Goal: Task Accomplishment & Management: Use online tool/utility

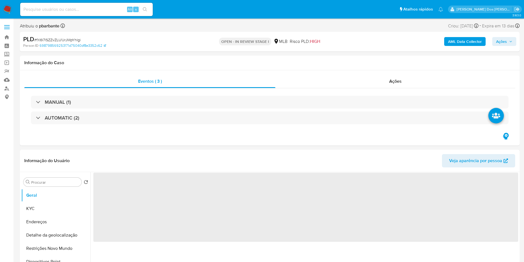
select select "10"
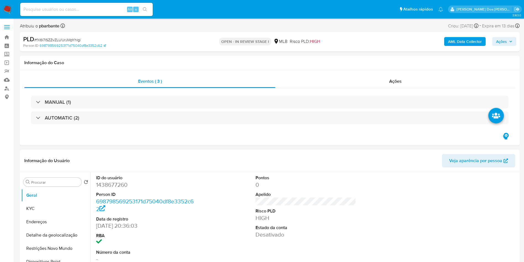
scroll to position [61, 0]
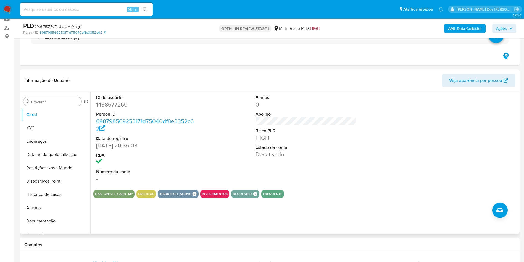
click at [110, 102] on dd "1438677260" at bounding box center [146, 105] width 101 height 8
copy dd "1438677260"
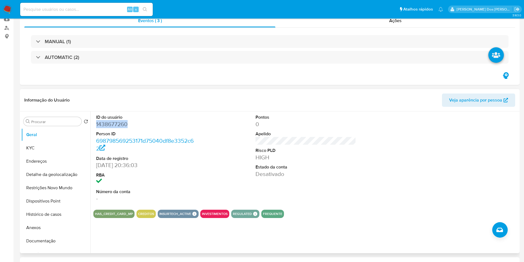
scroll to position [0, 0]
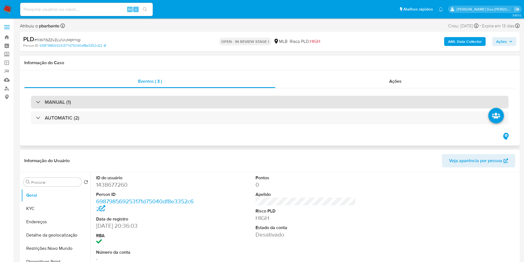
click at [121, 104] on div "MANUAL (1)" at bounding box center [270, 102] width 478 height 13
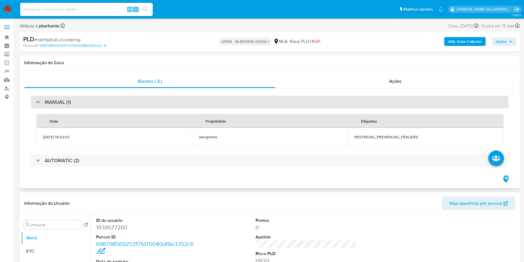
click at [121, 104] on div "MANUAL (1)" at bounding box center [270, 102] width 478 height 13
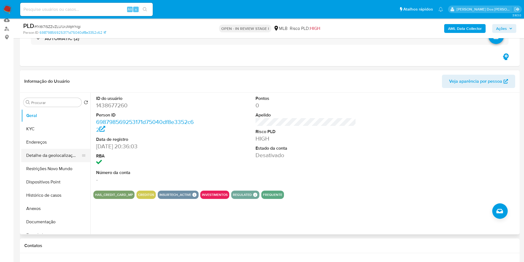
scroll to position [60, 0]
click at [51, 219] on button "Documentação" at bounding box center [53, 220] width 65 height 13
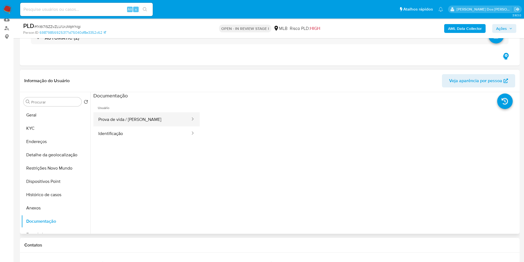
click at [162, 120] on button "Prova de vida / [PERSON_NAME]" at bounding box center [142, 119] width 98 height 14
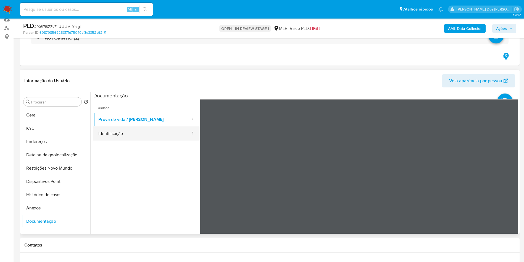
click at [145, 135] on button "Identificação" at bounding box center [142, 133] width 98 height 14
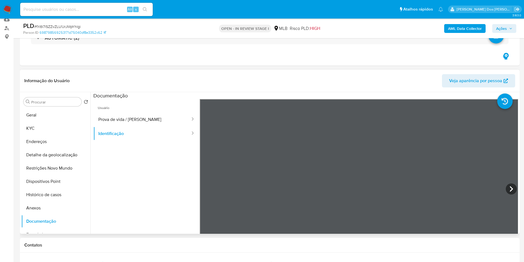
click at [328, 82] on div "Informação do Usuário Veja aparência por pessoa Procurar Retornar ao pedido pad…" at bounding box center [270, 152] width 500 height 164
click at [28, 127] on button "KYC" at bounding box center [53, 128] width 65 height 13
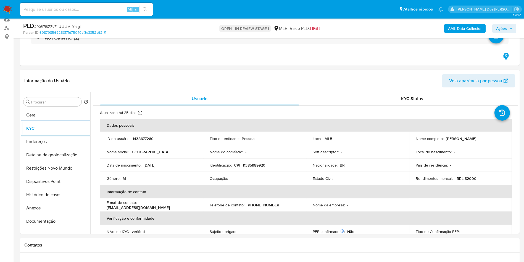
click at [466, 23] on div "AML Data Collector Ações" at bounding box center [435, 28] width 163 height 13
click at [463, 27] on b "AML Data Collector" at bounding box center [465, 28] width 34 height 9
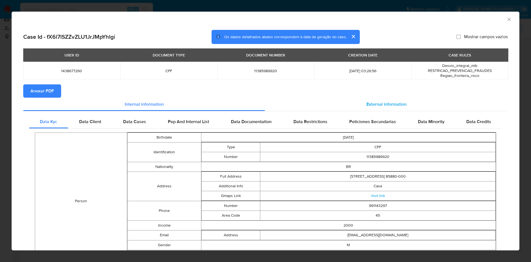
click at [374, 107] on span "External information" at bounding box center [386, 104] width 40 height 6
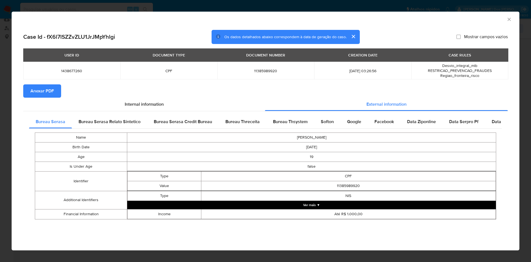
click at [39, 91] on span "Anexar PDF" at bounding box center [41, 91] width 23 height 12
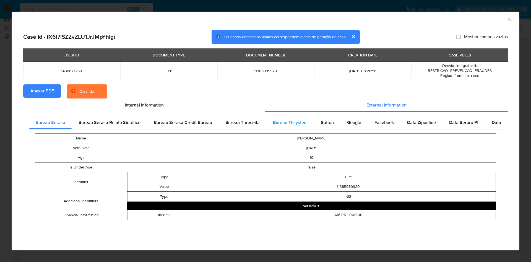
click at [281, 121] on span "Bureau Thsystem" at bounding box center [290, 122] width 35 height 6
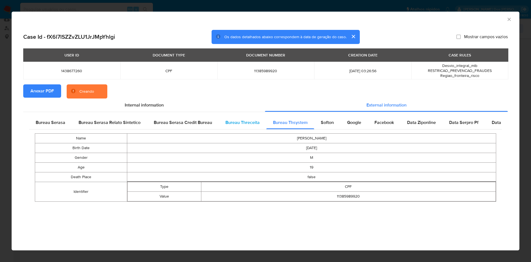
click at [240, 126] on div "Bureau Threceita" at bounding box center [243, 122] width 48 height 13
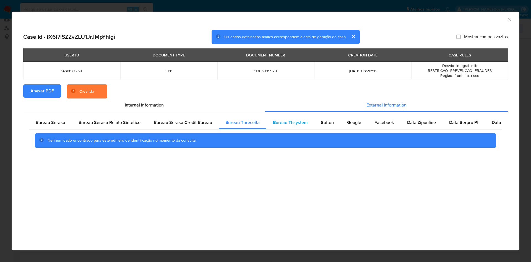
click at [295, 121] on span "Bureau Thsystem" at bounding box center [290, 122] width 35 height 6
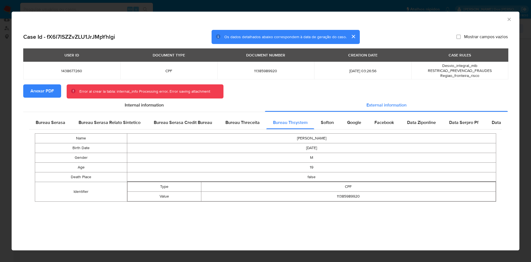
click at [44, 91] on span "Anexar PDF" at bounding box center [41, 91] width 23 height 12
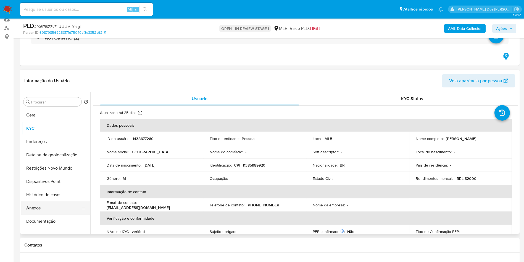
click at [54, 210] on button "Anexos" at bounding box center [53, 207] width 65 height 13
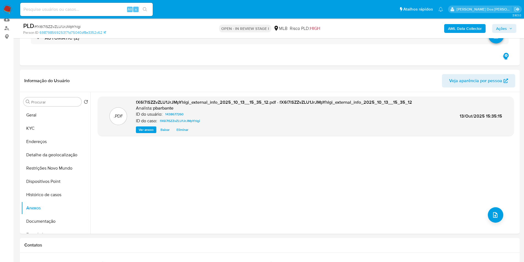
click at [477, 28] on b "AML Data Collector" at bounding box center [465, 28] width 34 height 9
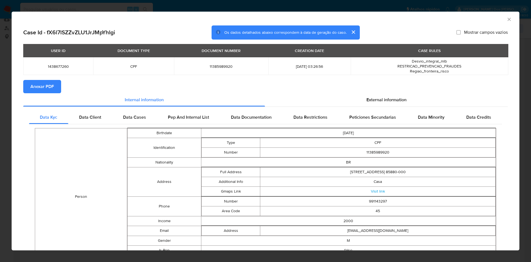
click at [40, 85] on span "Anexar PDF" at bounding box center [41, 86] width 23 height 12
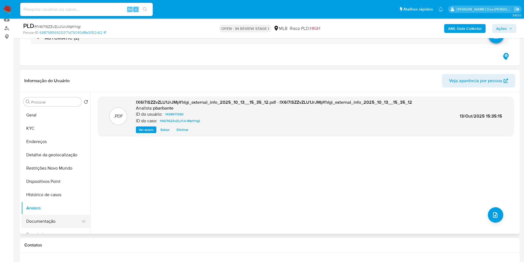
click at [53, 223] on button "Documentação" at bounding box center [53, 220] width 65 height 13
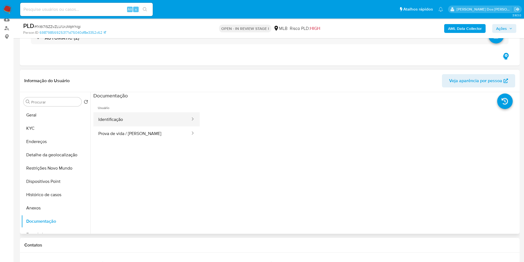
click at [147, 125] on button "Identificação" at bounding box center [142, 119] width 98 height 14
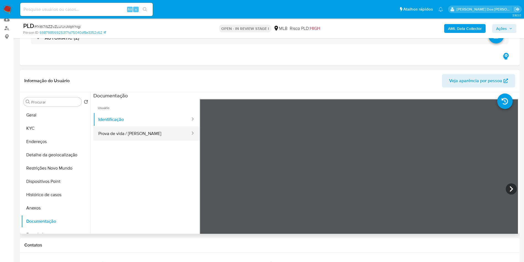
click at [138, 138] on button "Prova de vida / Selfie" at bounding box center [142, 133] width 98 height 14
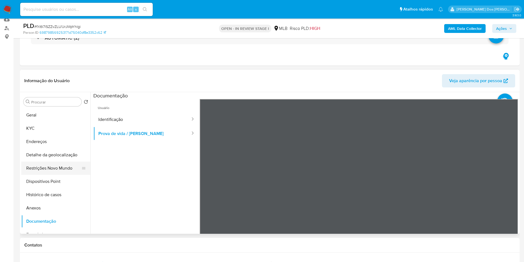
click at [42, 174] on button "Restrições Novo Mundo" at bounding box center [53, 167] width 65 height 13
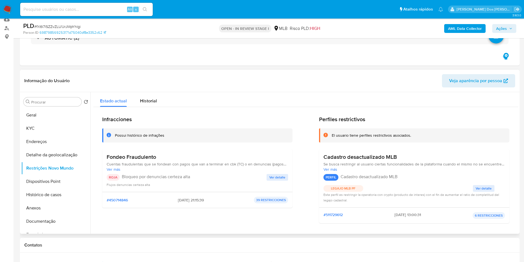
click at [271, 178] on span "Ver detalle" at bounding box center [277, 177] width 16 height 6
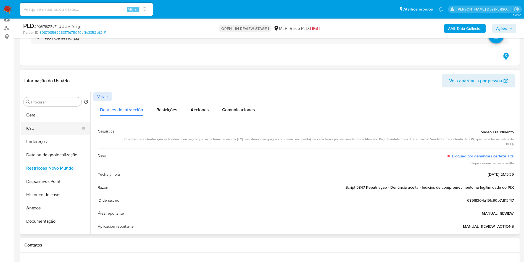
click at [33, 127] on button "KYC" at bounding box center [53, 128] width 65 height 13
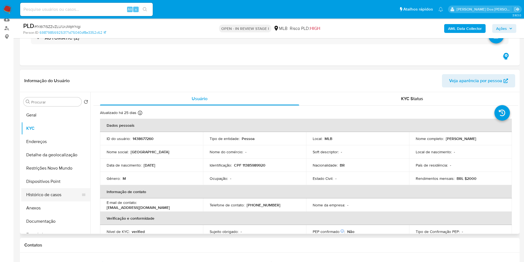
click at [54, 196] on button "Histórico de casos" at bounding box center [53, 194] width 65 height 13
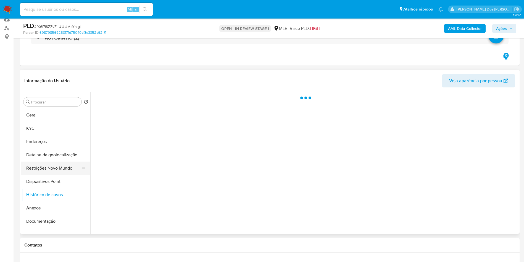
click at [54, 168] on button "Restrições Novo Mundo" at bounding box center [53, 167] width 65 height 13
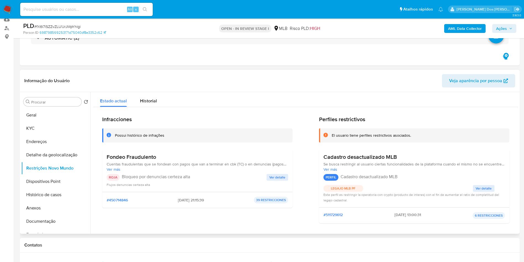
click at [277, 177] on span "Ver detalle" at bounding box center [277, 177] width 16 height 6
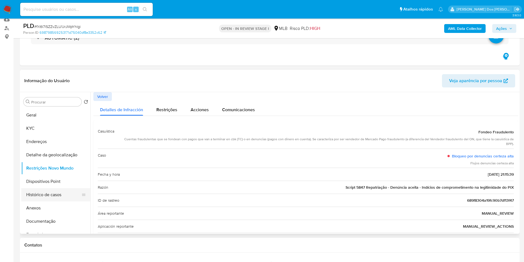
click at [52, 198] on button "Histórico de casos" at bounding box center [53, 194] width 65 height 13
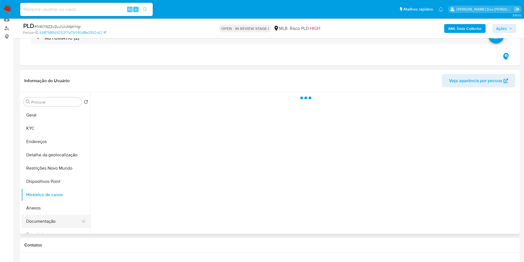
click at [48, 227] on button "Documentação" at bounding box center [53, 220] width 65 height 13
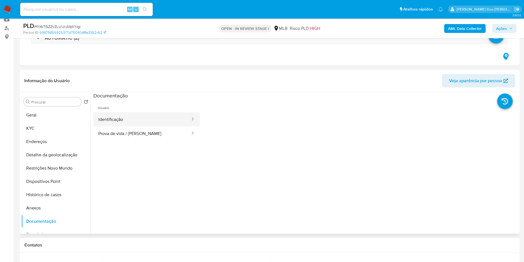
click at [119, 124] on button "Identificação" at bounding box center [142, 119] width 98 height 14
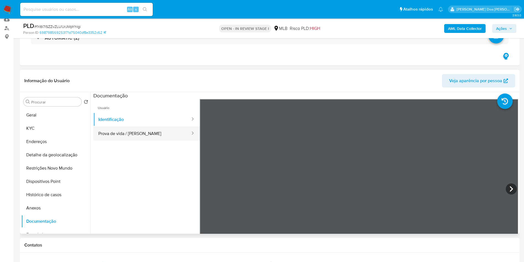
click at [120, 133] on button "Prova de vida / Selfie" at bounding box center [142, 133] width 98 height 14
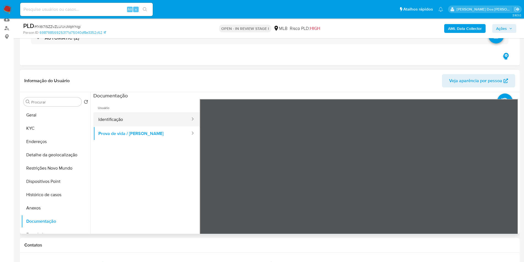
click at [124, 116] on button "Identificação" at bounding box center [142, 119] width 98 height 14
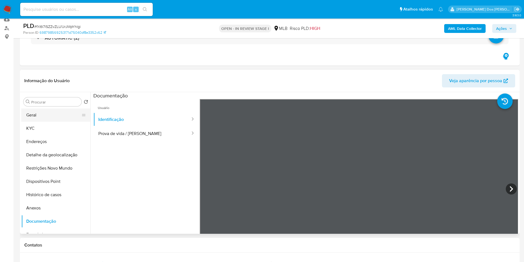
click at [28, 112] on button "Geral" at bounding box center [53, 114] width 65 height 13
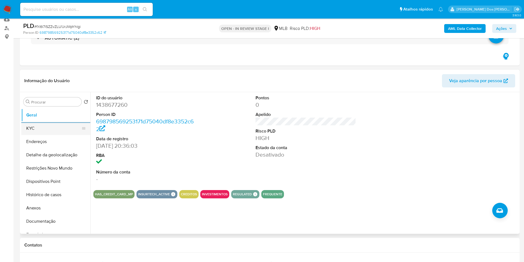
click at [34, 133] on button "KYC" at bounding box center [53, 128] width 65 height 13
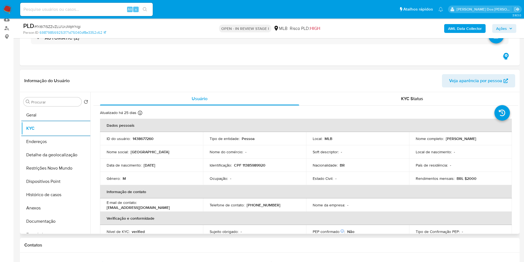
scroll to position [241, 0]
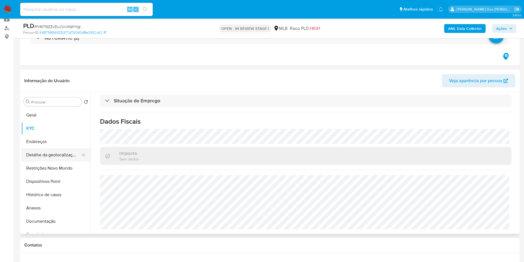
click at [44, 153] on button "Detalhe da geolocalização" at bounding box center [53, 154] width 65 height 13
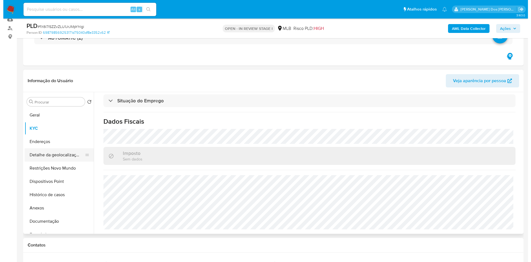
scroll to position [0, 0]
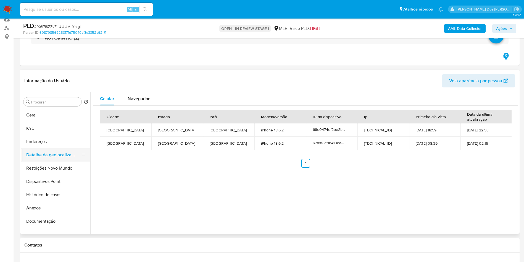
click at [62, 161] on button "Detalhe da geolocalização" at bounding box center [53, 154] width 65 height 13
click at [59, 165] on button "Restrições Novo Mundo" at bounding box center [53, 167] width 65 height 13
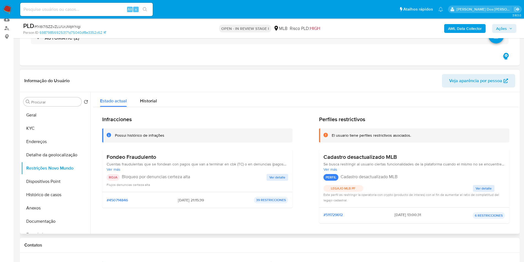
click at [270, 182] on div "ROJA Bloqueo por denuncias certeza alta Ver detalle Flujos denuncias certeza al…" at bounding box center [198, 180] width 182 height 13
click at [275, 178] on span "Ver detalle" at bounding box center [277, 177] width 16 height 6
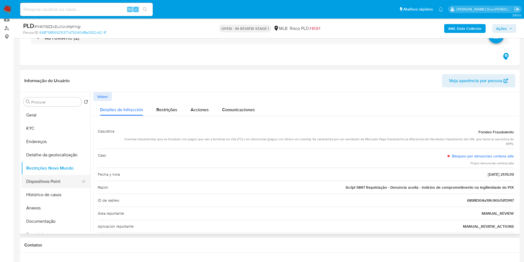
click at [53, 180] on button "Dispositivos Point" at bounding box center [53, 181] width 65 height 13
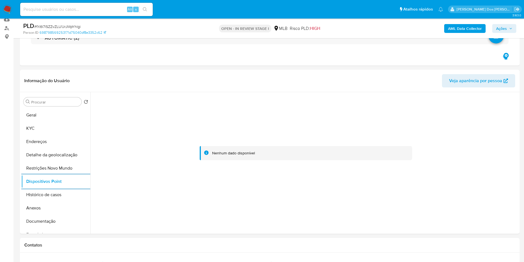
click at [504, 30] on span "Ações" at bounding box center [501, 28] width 11 height 9
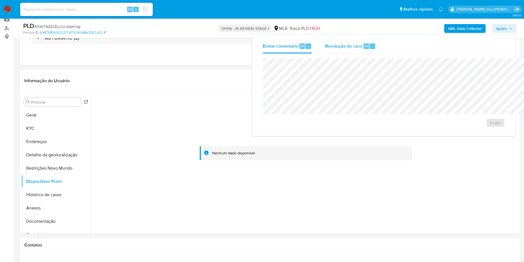
click at [325, 41] on div "Resolução do caso Alt r" at bounding box center [350, 46] width 51 height 14
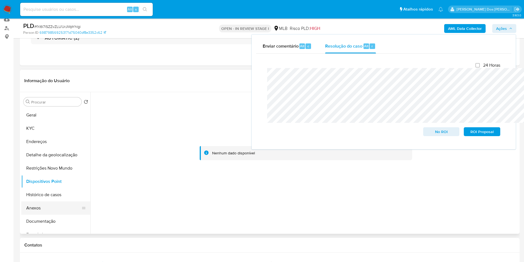
click at [43, 210] on button "Anexos" at bounding box center [53, 207] width 65 height 13
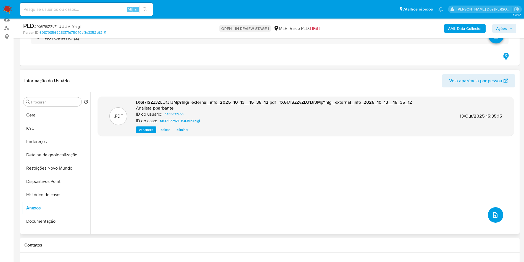
click at [492, 218] on icon "upload-file" at bounding box center [495, 214] width 7 height 7
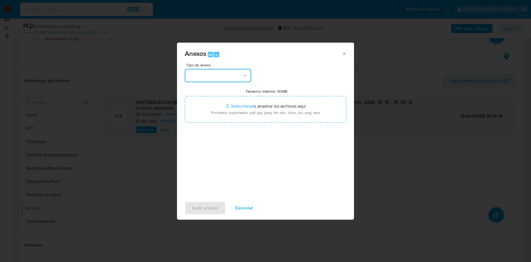
click at [201, 70] on button "button" at bounding box center [218, 75] width 66 height 13
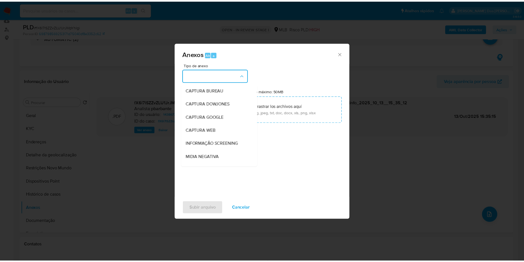
scroll to position [74, 0]
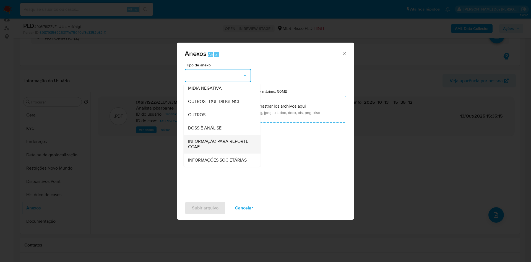
click at [198, 135] on div "INFORMAÇÃO PARA REPORTE - COAF" at bounding box center [220, 144] width 65 height 19
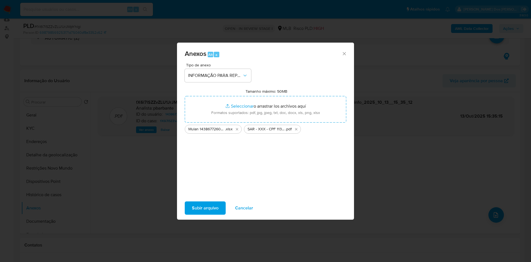
click at [196, 214] on span "Subir arquivo" at bounding box center [205, 208] width 27 height 12
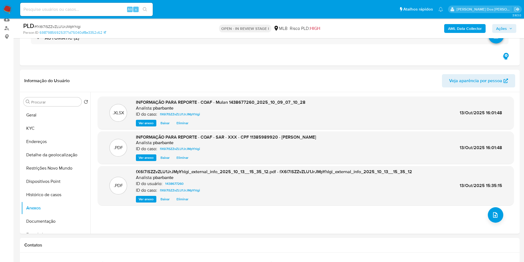
click at [464, 29] on b "AML Data Collector" at bounding box center [465, 28] width 34 height 9
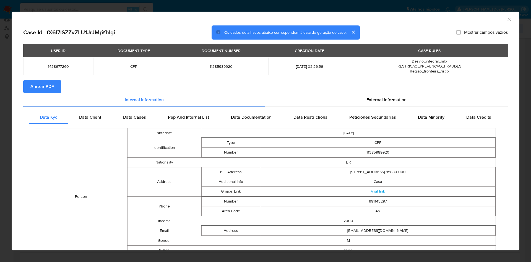
click at [40, 88] on span "Anexar PDF" at bounding box center [41, 86] width 23 height 12
click at [499, 18] on div "AML Data Collector" at bounding box center [260, 18] width 491 height 6
click at [506, 19] on icon "Fechar a janela" at bounding box center [509, 20] width 6 height 6
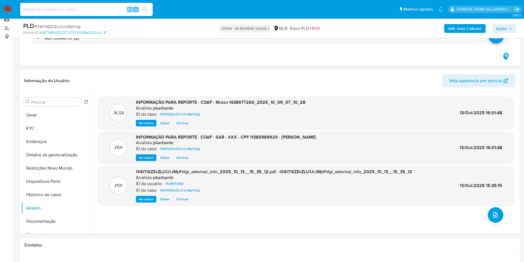
click at [501, 26] on span "Ações" at bounding box center [501, 28] width 11 height 9
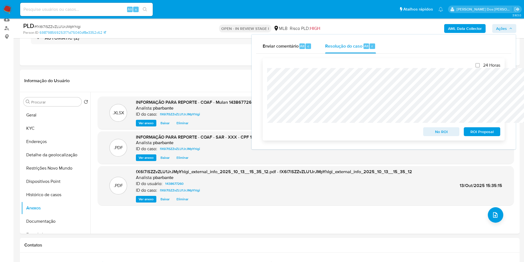
click at [472, 134] on span "ROI Proposal" at bounding box center [482, 132] width 29 height 8
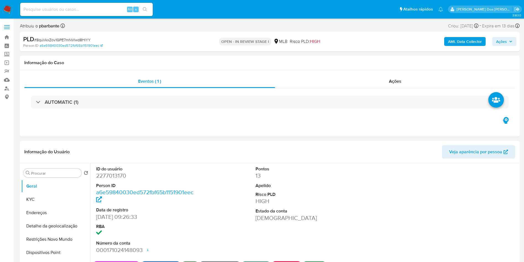
select select "10"
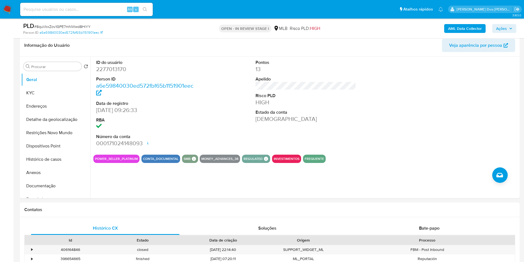
scroll to position [99, 0]
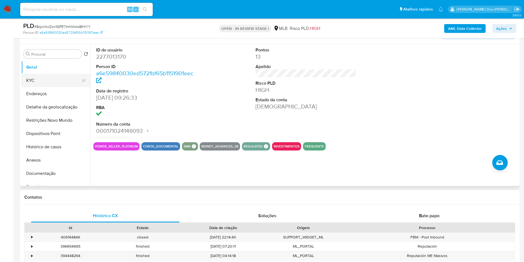
click at [45, 87] on button "KYC" at bounding box center [53, 80] width 65 height 13
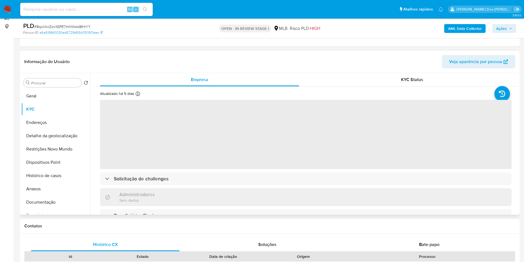
scroll to position [71, 0]
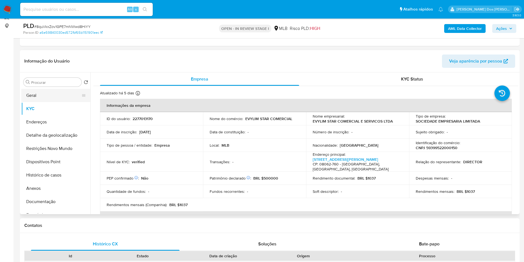
click at [23, 99] on button "Geral" at bounding box center [53, 95] width 65 height 13
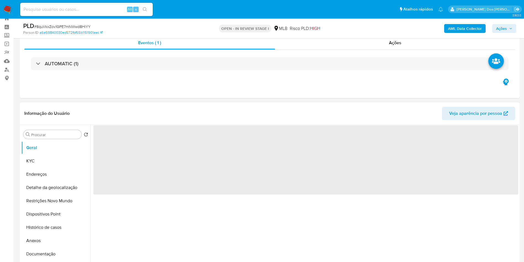
scroll to position [0, 0]
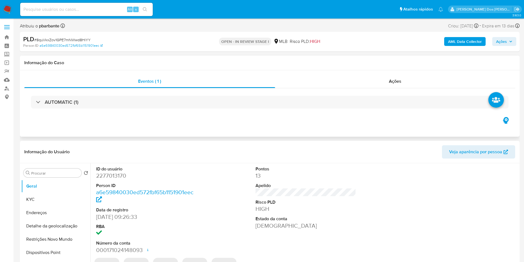
click at [188, 109] on div "AUTOMATIC (1)" at bounding box center [269, 102] width 491 height 28
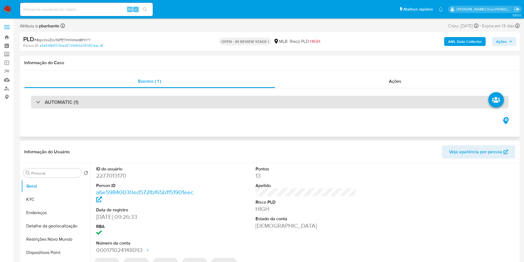
click at [197, 106] on div "AUTOMATIC (1)" at bounding box center [270, 102] width 478 height 13
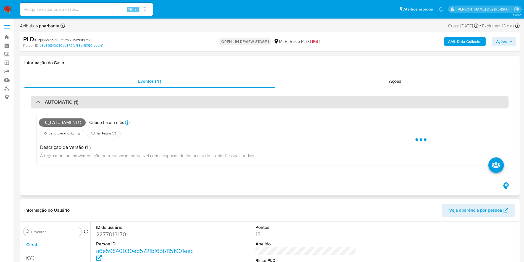
click at [197, 106] on div "AUTOMATIC (1)" at bounding box center [270, 102] width 478 height 13
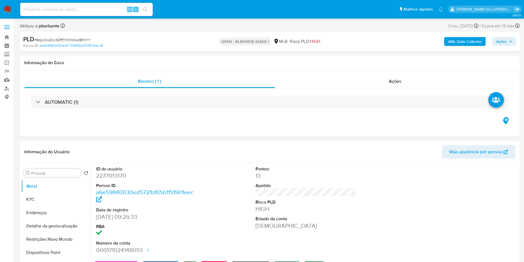
click at [101, 179] on dd "2277013170" at bounding box center [146, 176] width 101 height 8
copy dd "2277013170"
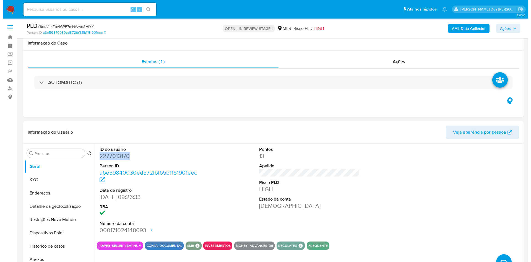
scroll to position [59, 0]
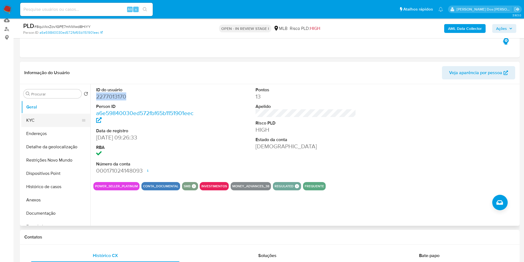
click at [56, 127] on button "KYC" at bounding box center [53, 120] width 65 height 13
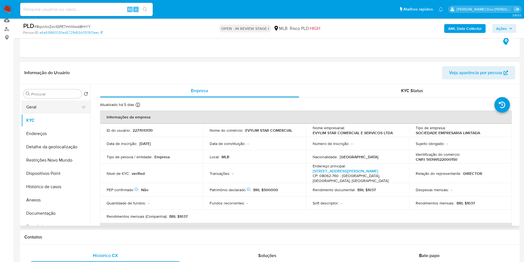
click at [57, 114] on button "Geral" at bounding box center [53, 106] width 65 height 13
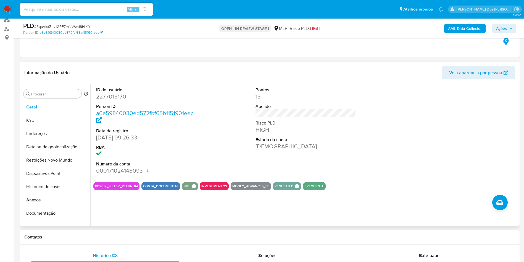
copy dd "2277013170"
click at [50, 219] on button "Documentação" at bounding box center [53, 212] width 65 height 13
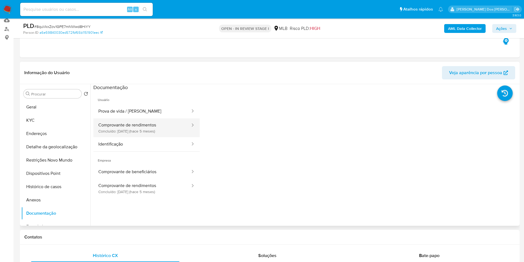
click at [146, 130] on button "Comprovante de rendimentos Concluído: 13/05/2025 (hace 5 meses)" at bounding box center [142, 127] width 98 height 19
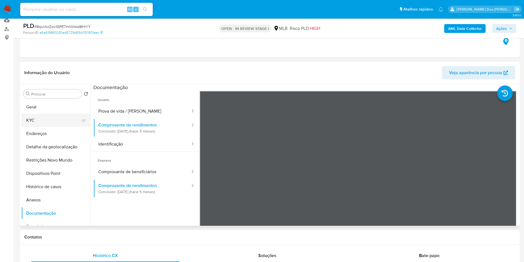
click at [57, 126] on button "KYC" at bounding box center [53, 120] width 65 height 13
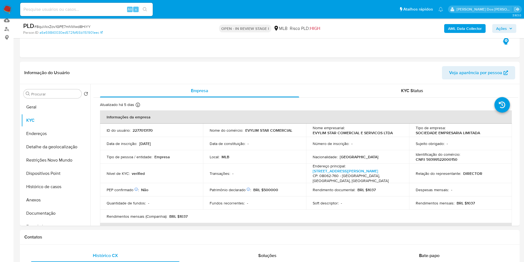
click at [464, 25] on b "AML Data Collector" at bounding box center [465, 28] width 34 height 9
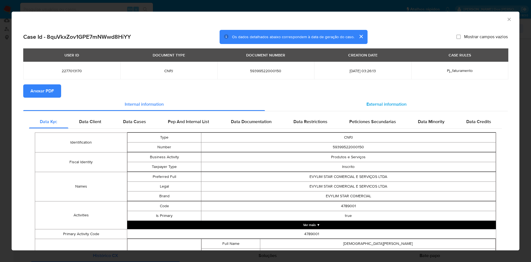
click at [373, 101] on span "External information" at bounding box center [386, 104] width 40 height 6
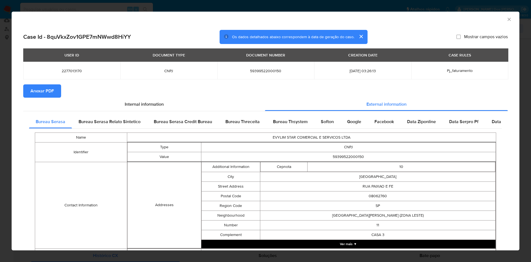
click at [53, 89] on span "Anexar PDF" at bounding box center [41, 91] width 23 height 12
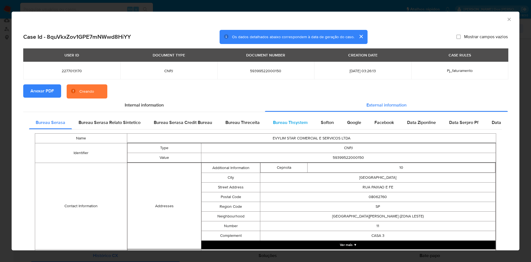
click at [284, 125] on span "Bureau Thsystem" at bounding box center [290, 122] width 35 height 6
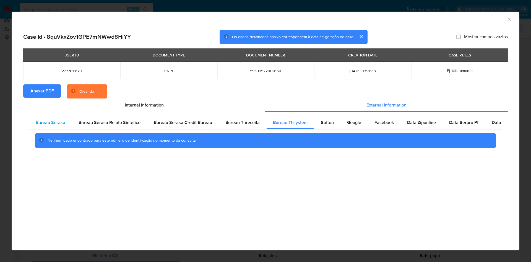
click at [51, 121] on span "Bureau Serasa" at bounding box center [51, 122] width 30 height 6
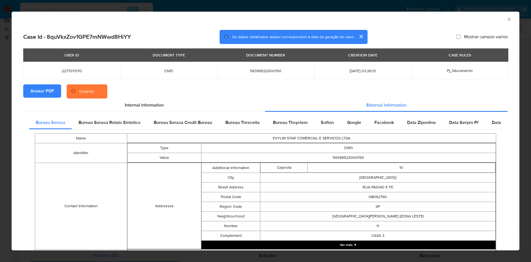
scroll to position [183, 0]
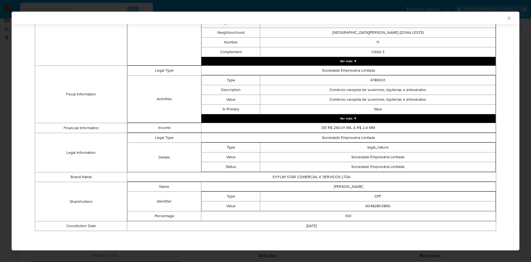
click at [373, 207] on td "60482803860" at bounding box center [377, 206] width 235 height 10
copy td "60482803860"
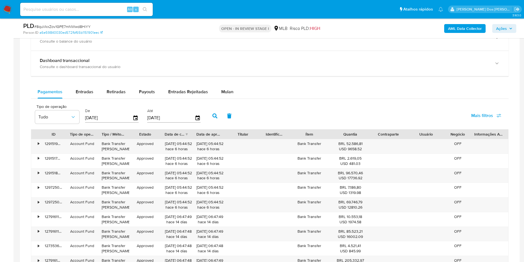
scroll to position [419, 0]
click at [85, 94] on span "Entradas" at bounding box center [85, 91] width 18 height 6
select select "10"
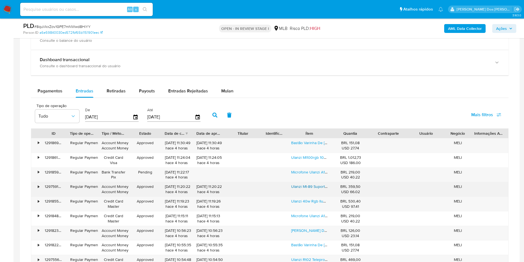
click at [306, 189] on link "Ulanzi Mt-89 Suporte De Luz De Liberação Rápida Sapata Fria" at bounding box center [355, 187] width 129 height 6
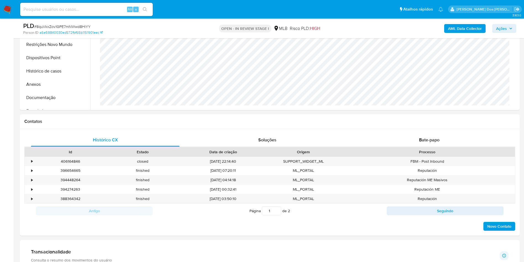
scroll to position [0, 0]
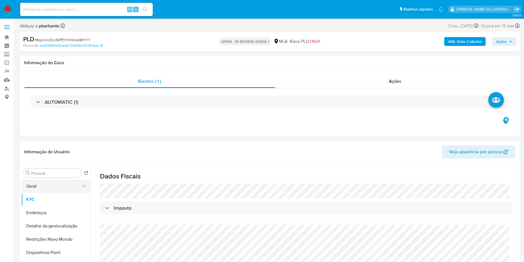
click at [61, 190] on button "Geral" at bounding box center [53, 185] width 65 height 13
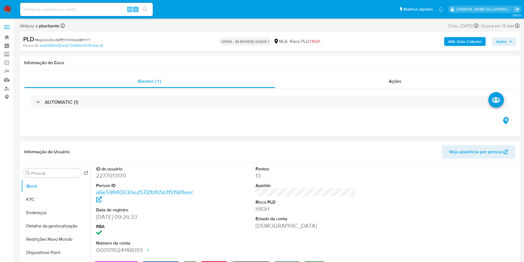
click at [116, 172] on dt "ID do usuário" at bounding box center [146, 169] width 101 height 6
click at [113, 179] on dd "2277013170" at bounding box center [146, 176] width 101 height 8
copy dd "2277013170"
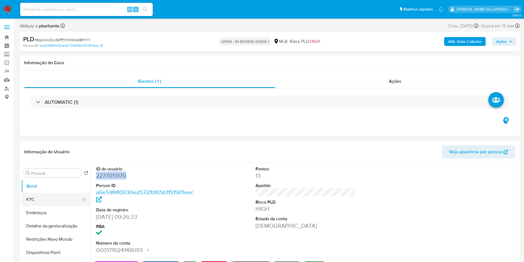
click at [46, 205] on button "KYC" at bounding box center [53, 199] width 65 height 13
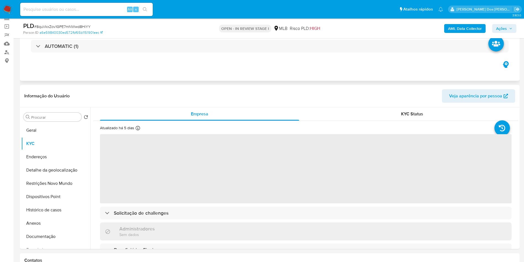
scroll to position [37, 0]
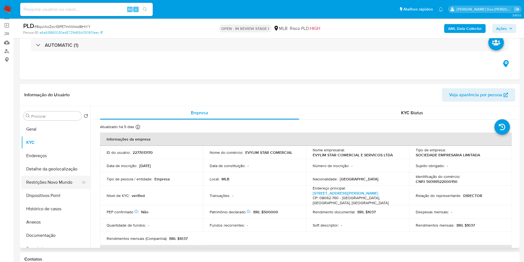
click at [56, 189] on button "Restrições Novo Mundo" at bounding box center [53, 182] width 65 height 13
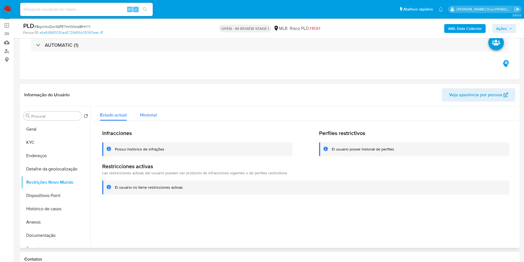
click at [151, 119] on div "Historial" at bounding box center [148, 113] width 17 height 15
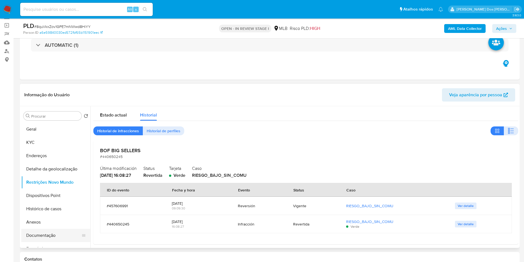
click at [55, 238] on button "Documentação" at bounding box center [53, 235] width 65 height 13
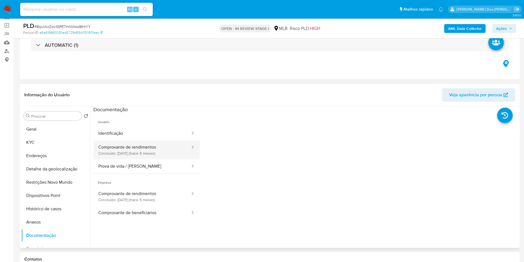
click at [134, 159] on button "Comprovante de rendimentos Concluído: 13/05/2025 (hace 5 meses)" at bounding box center [142, 149] width 98 height 19
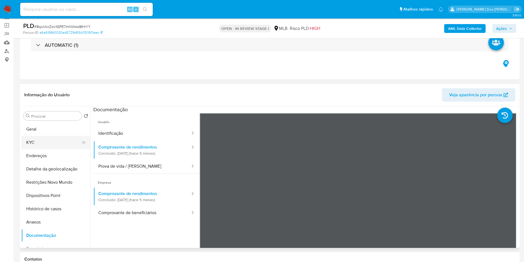
click at [43, 145] on button "KYC" at bounding box center [53, 142] width 65 height 13
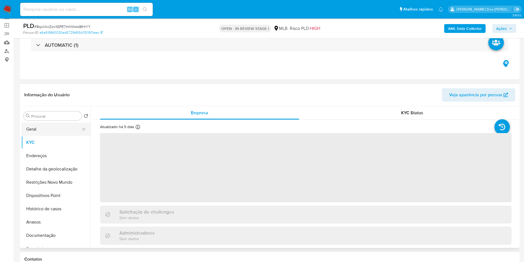
click at [49, 136] on button "Geral" at bounding box center [53, 128] width 65 height 13
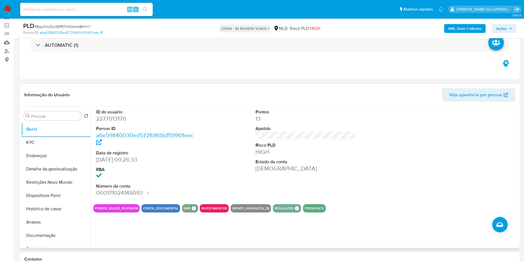
copy dd "2277013170"
click at [30, 149] on button "KYC" at bounding box center [53, 142] width 65 height 13
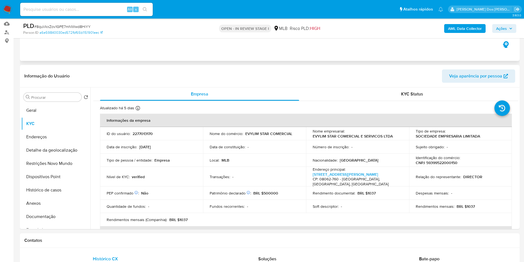
scroll to position [56, 0]
copy dd "2277013170"
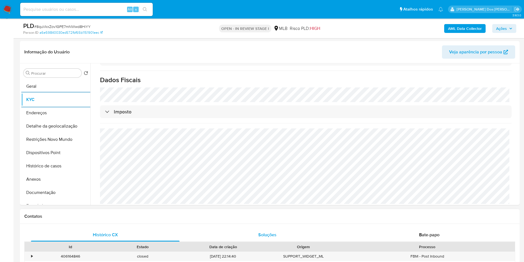
scroll to position [80, 0]
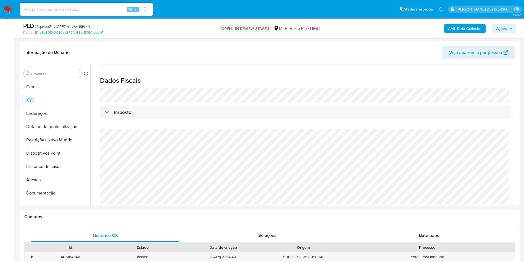
copy dd "2277013170"
click at [62, 133] on button "Detalhe da geolocalização" at bounding box center [53, 126] width 65 height 13
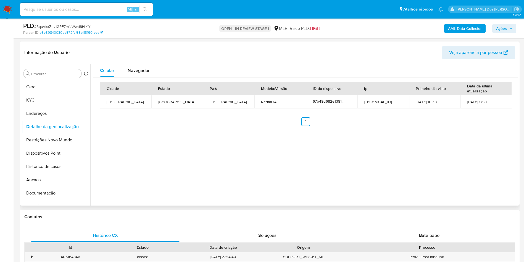
copy dd "2277013170"
click at [61, 145] on button "Restrições Novo Mundo" at bounding box center [53, 139] width 65 height 13
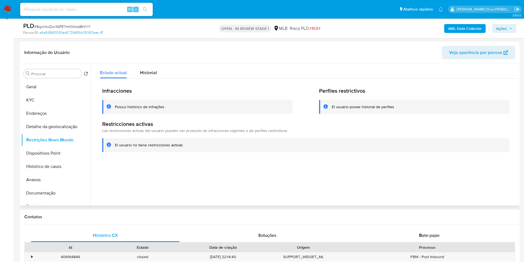
copy dd "2277013170"
click at [33, 160] on button "Dispositivos Point" at bounding box center [53, 152] width 65 height 13
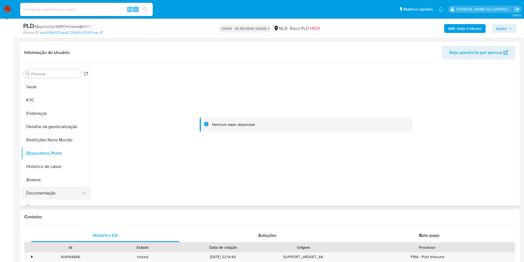
click at [62, 200] on button "Documentação" at bounding box center [53, 192] width 65 height 13
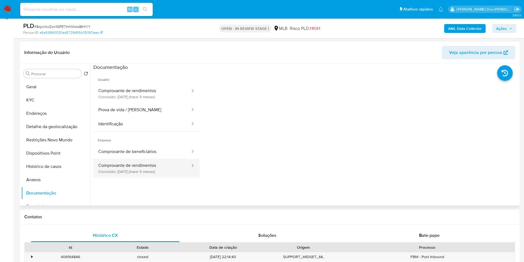
click at [150, 170] on button "Comprovante de rendimentos Concluído: 13/05/2025 (hace 5 meses)" at bounding box center [142, 168] width 98 height 19
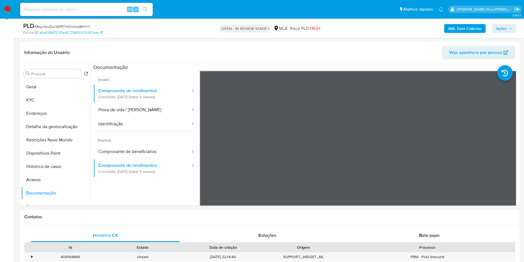
click at [502, 31] on span "Ações" at bounding box center [501, 28] width 11 height 9
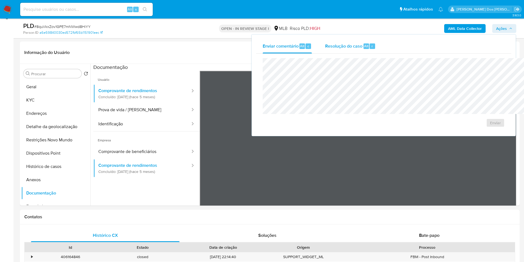
click at [330, 43] on div "Resolução do caso Alt r" at bounding box center [350, 46] width 51 height 14
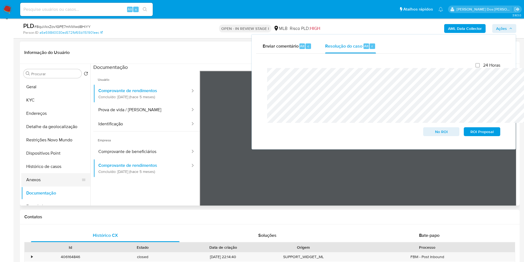
click at [43, 186] on button "Anexos" at bounding box center [53, 179] width 65 height 13
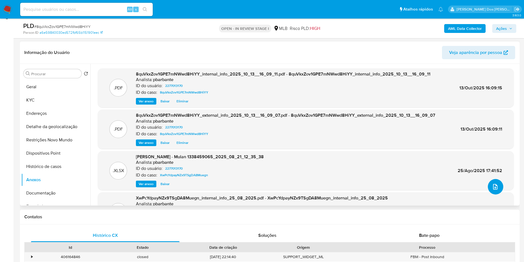
click at [493, 189] on icon "upload-file" at bounding box center [495, 187] width 4 height 6
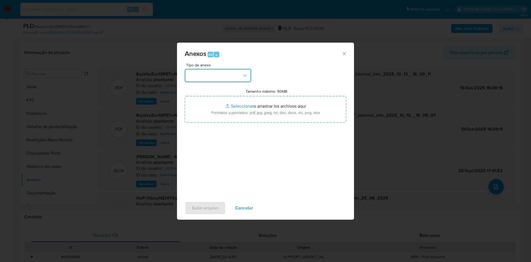
click at [224, 69] on button "button" at bounding box center [218, 75] width 66 height 13
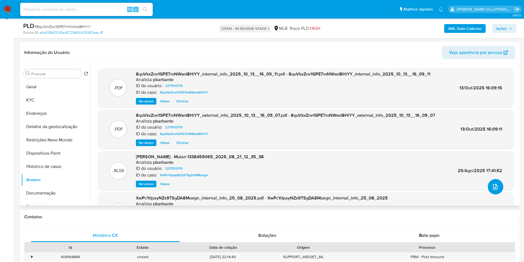
scroll to position [46, 0]
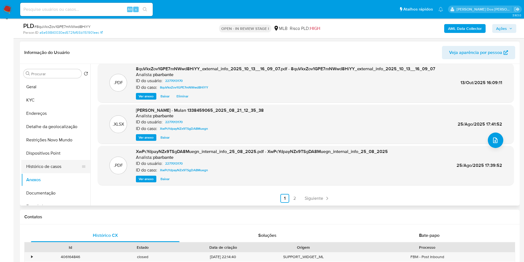
click at [46, 173] on button "Histórico de casos" at bounding box center [53, 166] width 65 height 13
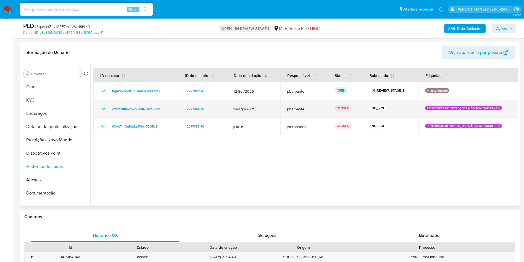
click at [101, 112] on icon "Mostrar/Ocultar" at bounding box center [103, 108] width 7 height 7
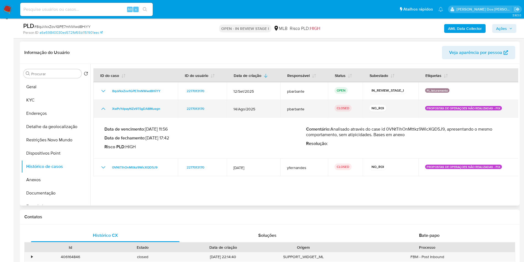
click at [101, 112] on icon "Mostrar/Ocultar" at bounding box center [103, 108] width 7 height 7
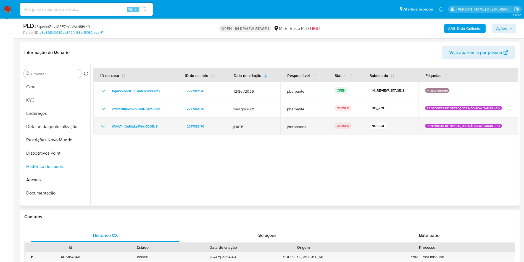
click at [102, 131] on td "0VNtTlhOnMttkz9WicXQD5J9" at bounding box center [135, 126] width 85 height 18
click at [102, 130] on icon "Mostrar/Ocultar" at bounding box center [103, 126] width 7 height 7
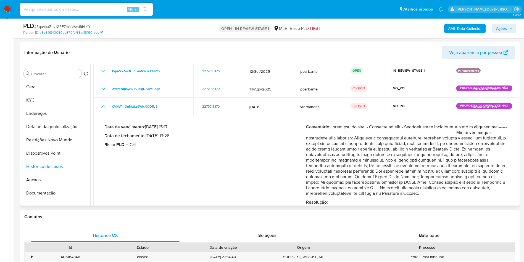
scroll to position [22, 0]
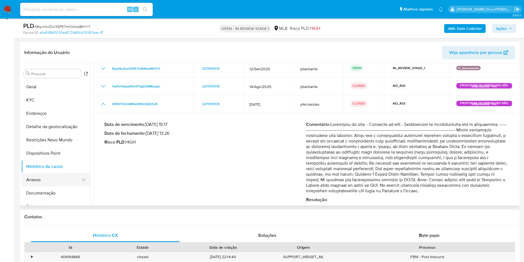
click at [43, 185] on button "Anexos" at bounding box center [53, 179] width 65 height 13
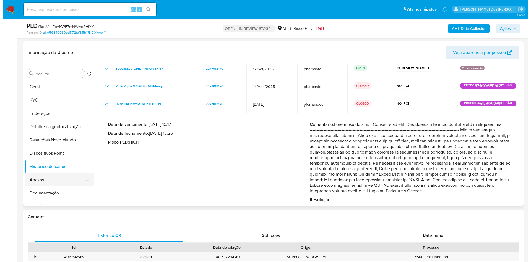
scroll to position [0, 0]
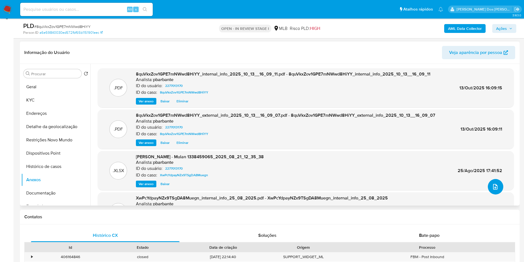
click at [494, 190] on icon "upload-file" at bounding box center [495, 186] width 7 height 7
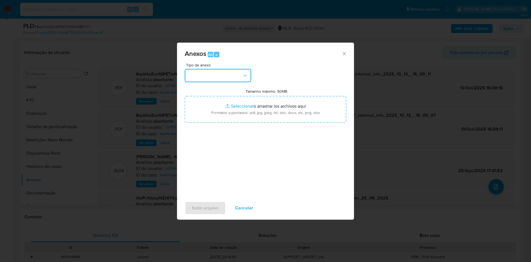
click at [240, 69] on button "button" at bounding box center [218, 75] width 66 height 13
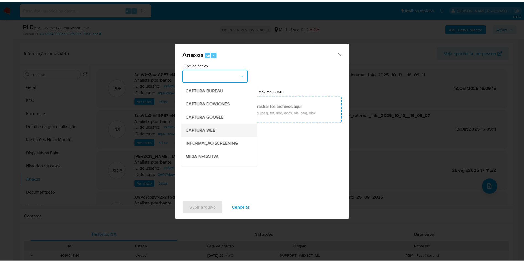
scroll to position [74, 0]
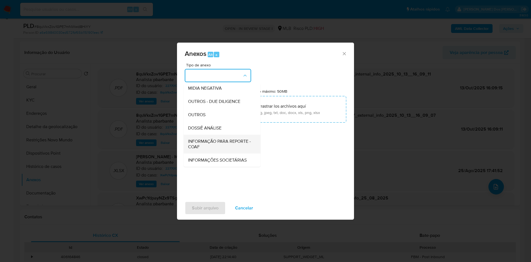
click at [204, 138] on span "INFORMAÇÃO PARA REPORTE - COAF" at bounding box center [220, 143] width 65 height 11
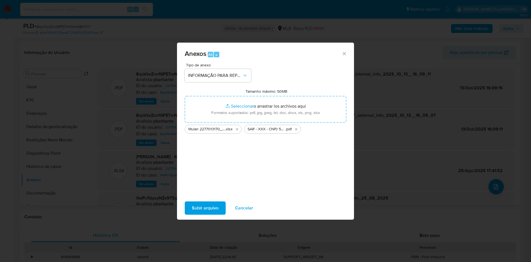
click at [193, 208] on span "Subir arquivo" at bounding box center [205, 208] width 27 height 12
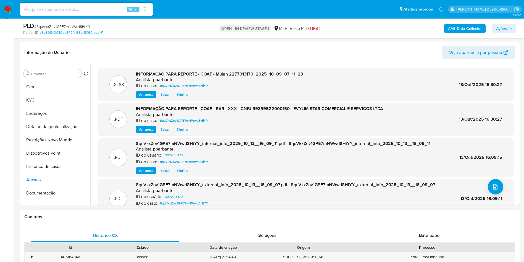
click at [509, 21] on div "PLD # 8quVkxZov1GPE7mNWwd8HiYY Person ID a6e59840030ed572fbf65b1151901eec OPEN …" at bounding box center [270, 29] width 500 height 20
click at [507, 25] on span "Ações" at bounding box center [504, 29] width 16 height 8
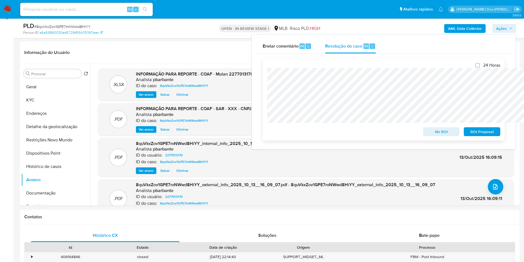
click at [486, 130] on span "ROI Proposal" at bounding box center [482, 132] width 29 height 8
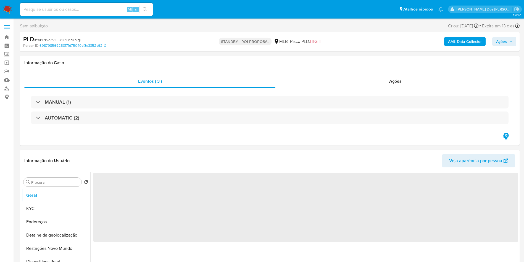
select select "10"
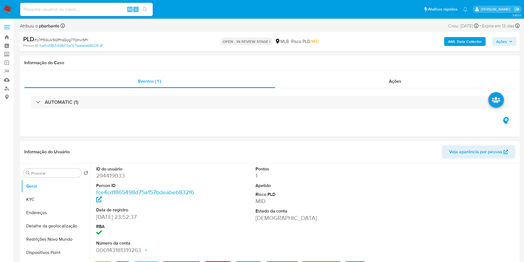
select select "10"
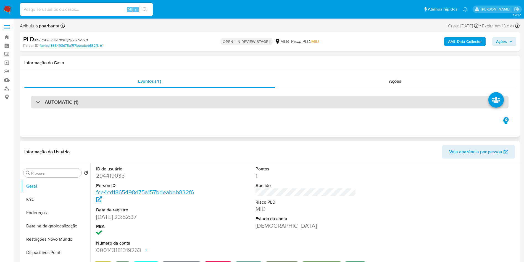
click at [147, 106] on div "AUTOMATIC (1)" at bounding box center [270, 102] width 478 height 13
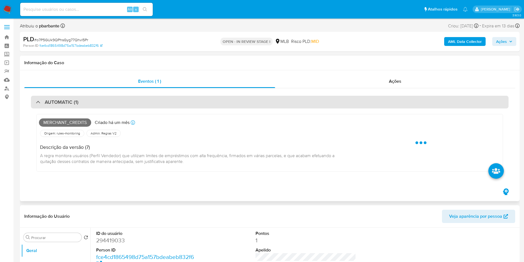
click at [147, 106] on div "AUTOMATIC (1)" at bounding box center [270, 102] width 478 height 13
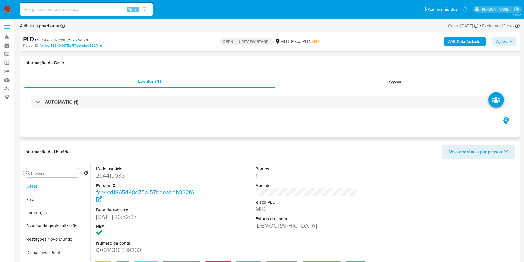
click at [203, 90] on div "AUTOMATIC (1)" at bounding box center [269, 102] width 491 height 28
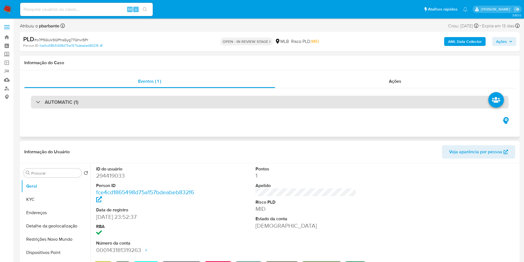
click at [190, 99] on div "AUTOMATIC (1)" at bounding box center [270, 102] width 478 height 13
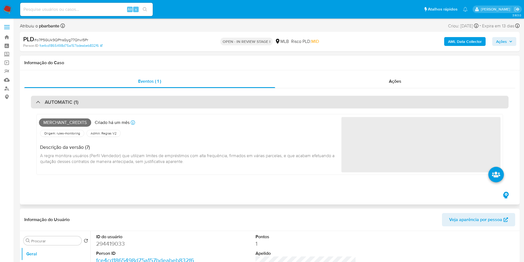
click at [190, 99] on div "AUTOMATIC (1)" at bounding box center [270, 102] width 478 height 13
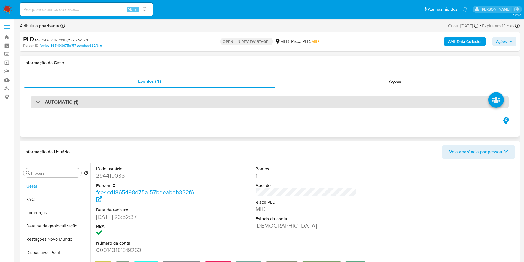
click at [199, 98] on div "AUTOMATIC (1)" at bounding box center [270, 102] width 478 height 13
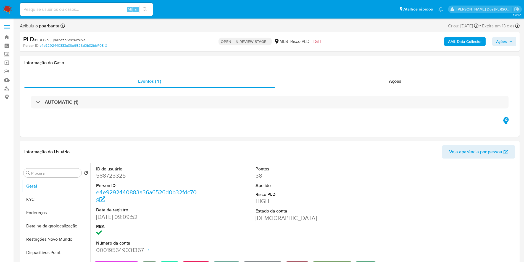
select select "10"
click at [164, 112] on div "AUTOMATIC (1)" at bounding box center [269, 102] width 491 height 28
click at [179, 109] on div "AUTOMATIC (1)" at bounding box center [269, 102] width 491 height 28
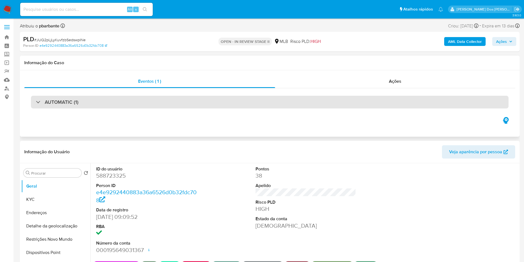
click at [193, 105] on div "AUTOMATIC (1)" at bounding box center [270, 102] width 478 height 13
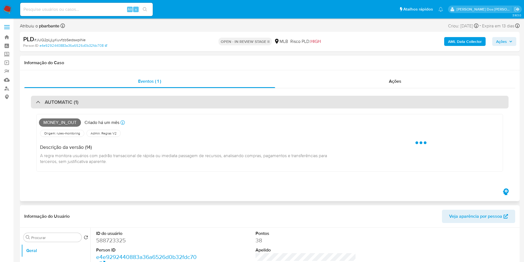
click at [193, 105] on div "AUTOMATIC (1)" at bounding box center [270, 102] width 478 height 13
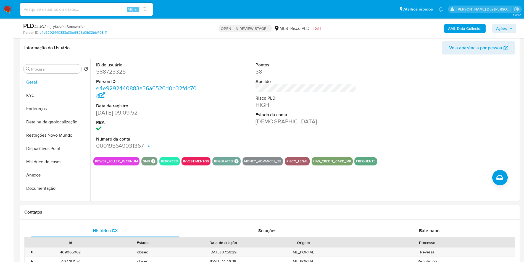
scroll to position [84, 0]
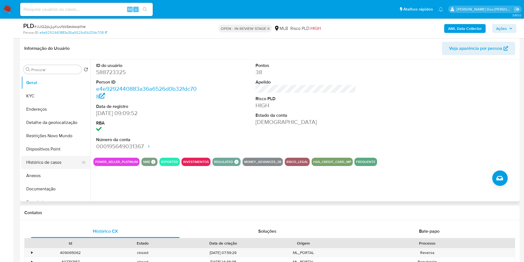
click at [52, 169] on button "Histórico de casos" at bounding box center [53, 162] width 65 height 13
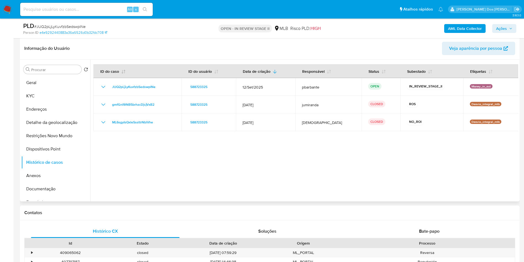
scroll to position [0, 0]
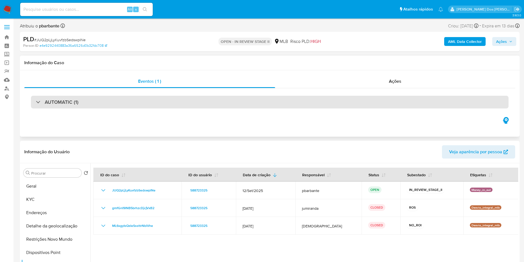
click at [130, 101] on div "AUTOMATIC (1)" at bounding box center [270, 102] width 478 height 13
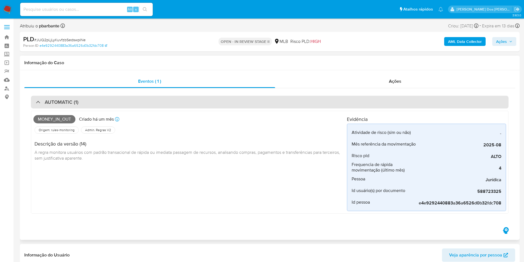
click at [130, 101] on div "AUTOMATIC (1)" at bounding box center [270, 102] width 478 height 13
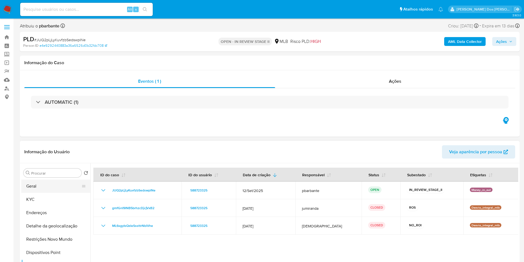
click at [25, 193] on button "Geral" at bounding box center [53, 185] width 65 height 13
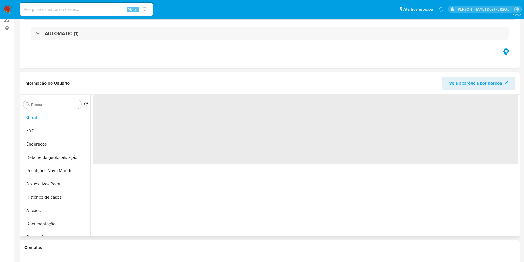
scroll to position [70, 0]
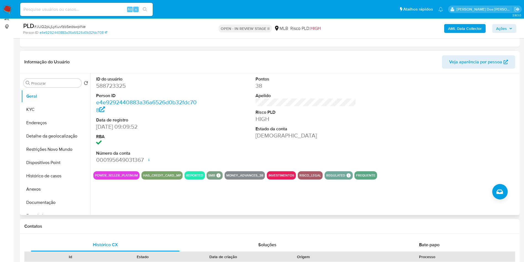
click at [107, 90] on dd "588723325" at bounding box center [146, 86] width 101 height 8
copy dd "588723325"
click at [97, 9] on input at bounding box center [86, 9] width 133 height 7
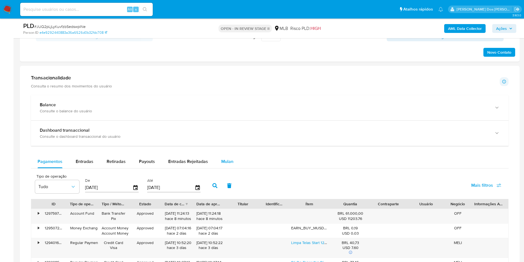
click at [227, 164] on span "Mulan" at bounding box center [227, 161] width 12 height 6
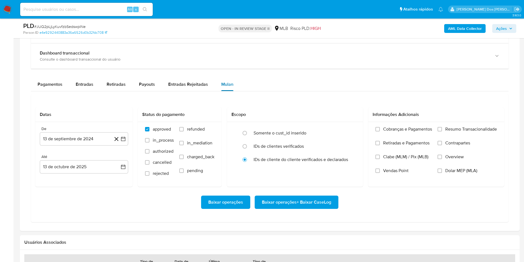
scroll to position [428, 0]
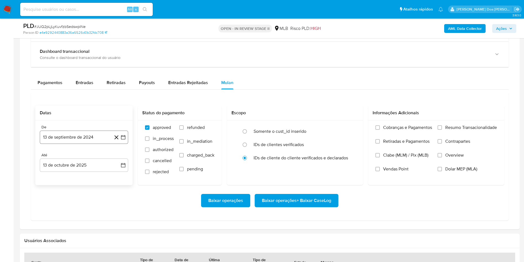
click at [124, 140] on icon "button" at bounding box center [124, 137] width 6 height 6
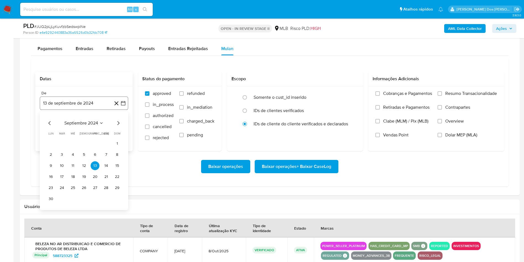
scroll to position [462, 0]
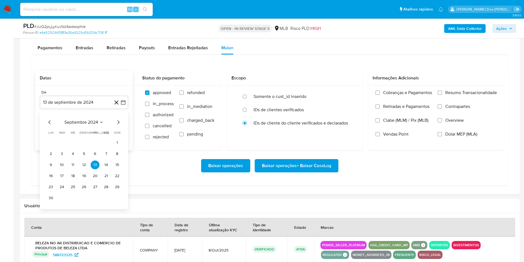
click at [120, 125] on icon "Mes siguiente" at bounding box center [118, 122] width 7 height 7
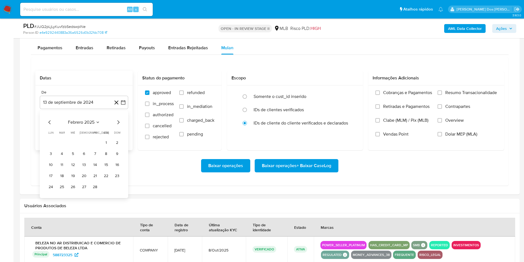
click at [120, 125] on icon "Mes siguiente" at bounding box center [118, 122] width 7 height 7
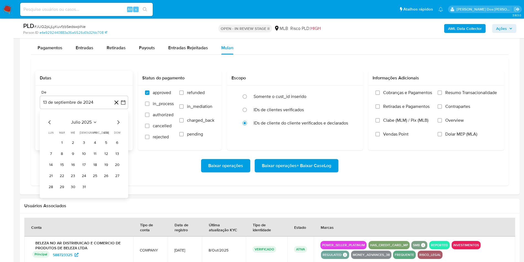
click at [120, 125] on icon "Mes siguiente" at bounding box center [118, 122] width 7 height 7
click at [96, 147] on button "1" at bounding box center [95, 142] width 9 height 9
click at [454, 95] on span "Resumo Transacionalidade" at bounding box center [472, 93] width 52 height 6
click at [442, 95] on input "Resumo Transacionalidade" at bounding box center [440, 92] width 4 height 4
click at [269, 172] on span "Baixar operações + Baixar CaseLog" at bounding box center [296, 165] width 69 height 12
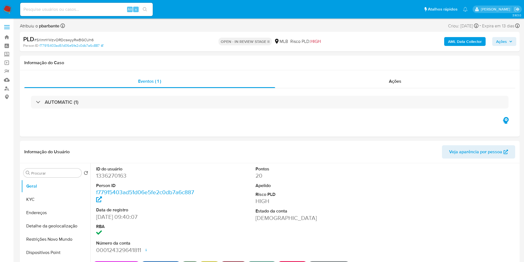
select select "10"
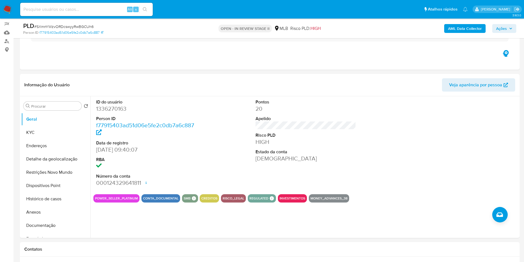
scroll to position [47, 0]
click at [115, 113] on dd "1336270163" at bounding box center [146, 109] width 101 height 8
copy dd "1336270163"
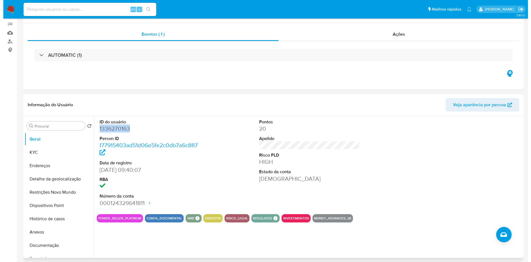
scroll to position [0, 0]
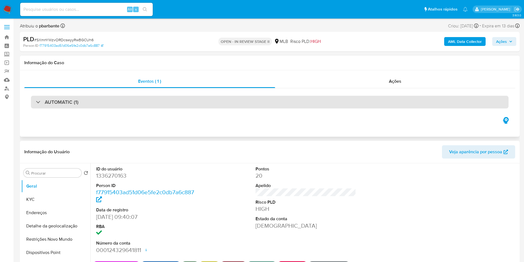
click at [154, 101] on div "AUTOMATIC (1)" at bounding box center [270, 102] width 478 height 13
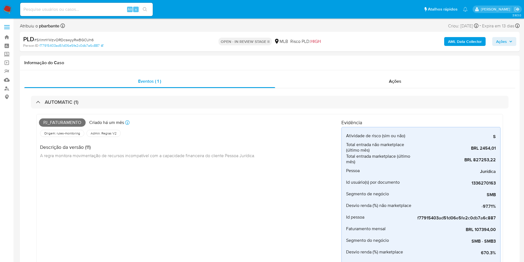
click at [467, 44] on b "AML Data Collector" at bounding box center [465, 41] width 34 height 9
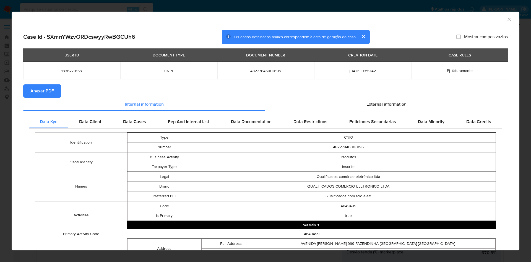
click at [403, 97] on section "Anexar PDF" at bounding box center [265, 90] width 484 height 13
click at [389, 100] on div "External information" at bounding box center [386, 104] width 243 height 13
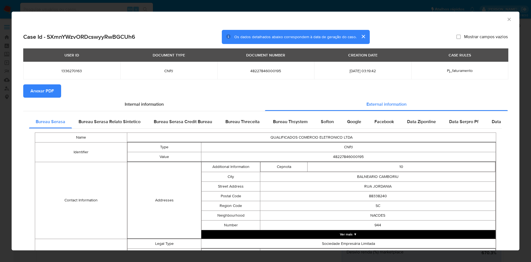
click at [49, 84] on div "USER ID DOCUMENT TYPE DOCUMENT NUMBER CREATION DATE CASE RULES 1336270163 CNPJ …" at bounding box center [265, 66] width 484 height 36
click at [45, 86] on span "Anexar PDF" at bounding box center [41, 91] width 23 height 12
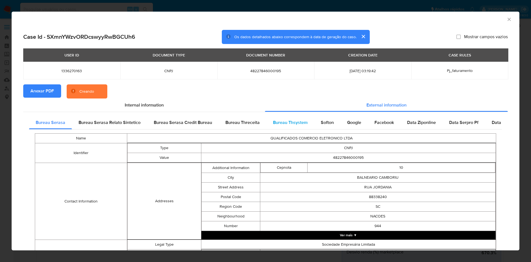
click at [295, 120] on span "Bureau Thsystem" at bounding box center [290, 122] width 35 height 6
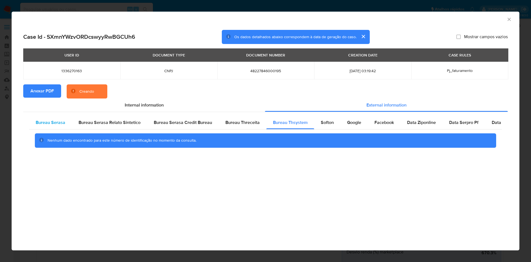
click at [50, 125] on span "Bureau Serasa" at bounding box center [51, 122] width 30 height 6
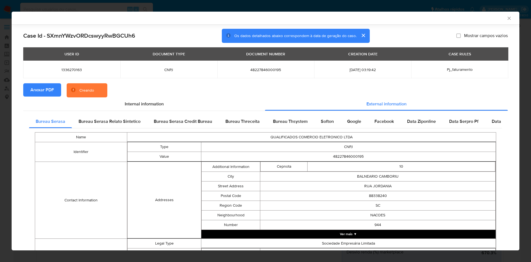
scroll to position [182, 0]
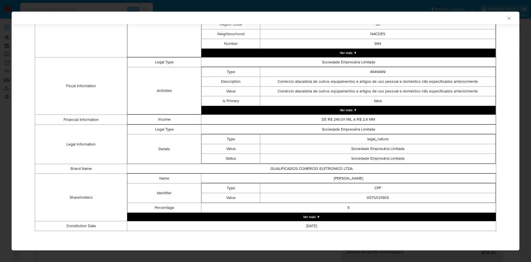
click at [339, 218] on button "Ver mais ▼" at bounding box center [311, 217] width 368 height 8
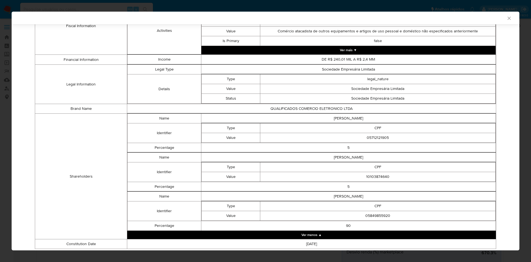
scroll to position [260, 0]
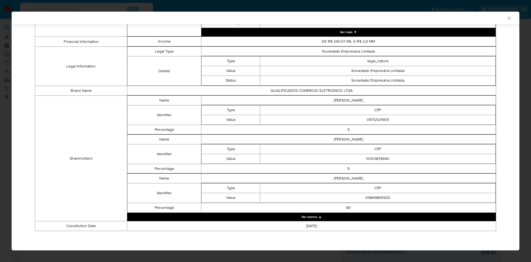
click at [375, 119] on td "05712121905" at bounding box center [377, 120] width 235 height 10
copy td "05712121905"
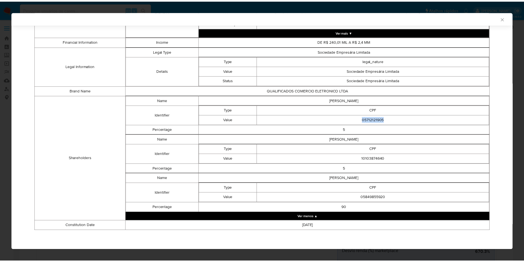
scroll to position [258, 0]
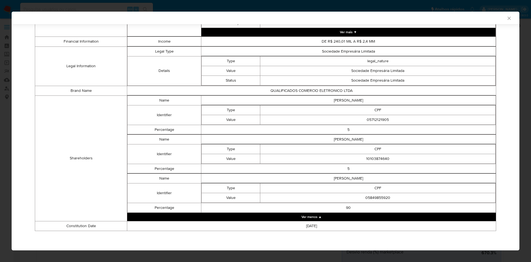
click at [369, 157] on td "10103874640" at bounding box center [377, 159] width 235 height 10
copy td "10103874640"
click at [378, 199] on td "05849855920" at bounding box center [377, 198] width 235 height 10
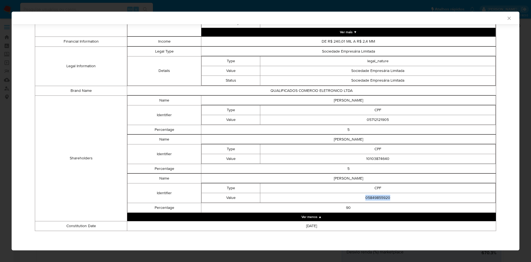
copy td "05849855920"
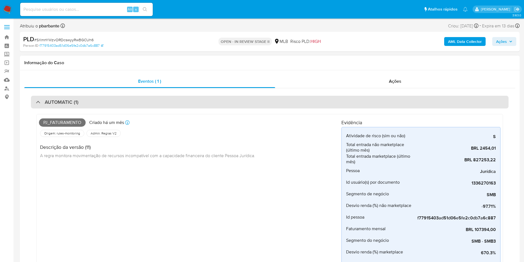
click at [229, 104] on div "AUTOMATIC (1)" at bounding box center [270, 102] width 478 height 13
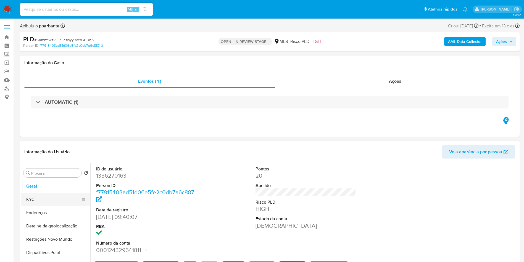
click at [49, 206] on button "KYC" at bounding box center [53, 199] width 65 height 13
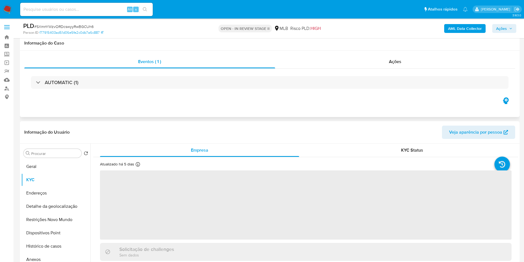
scroll to position [99, 0]
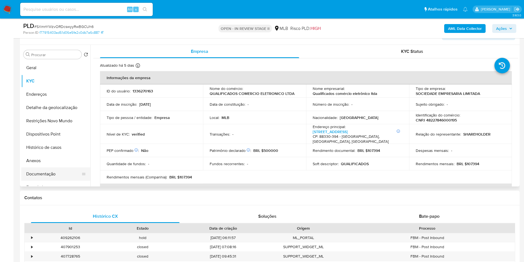
click at [66, 180] on button "Documentação" at bounding box center [53, 173] width 65 height 13
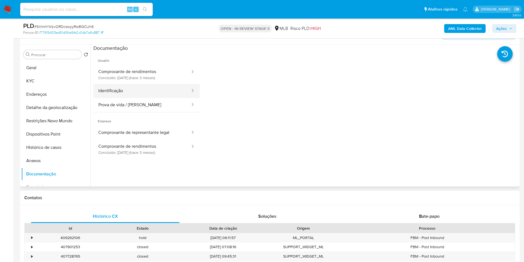
click at [165, 92] on button "Identificação" at bounding box center [142, 91] width 98 height 14
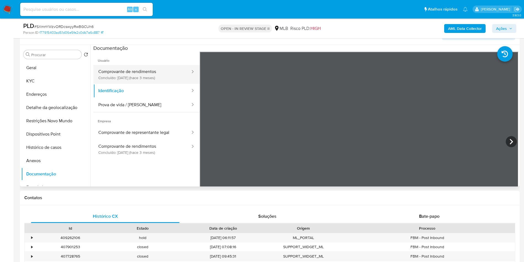
click at [163, 84] on button "Comprovante de rendimentos Concluído: 05/07/2025 (hace 3 meses)" at bounding box center [142, 74] width 98 height 19
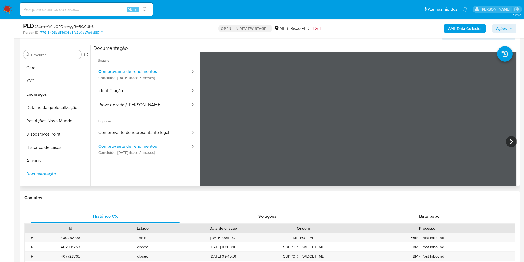
click at [133, 189] on ul "Usuário Comprovante de rendimentos Concluído: 05/07/2025 (hace 3 meses) Identif…" at bounding box center [146, 131] width 106 height 159
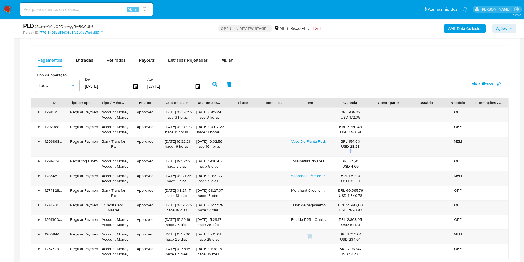
scroll to position [454, 0]
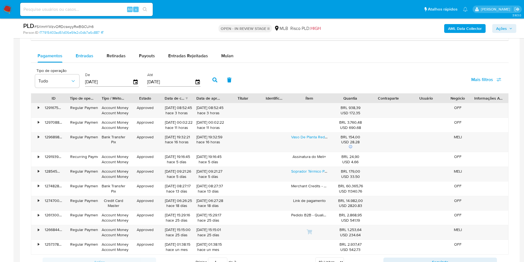
click at [85, 62] on div "Entradas" at bounding box center [85, 55] width 18 height 13
select select "10"
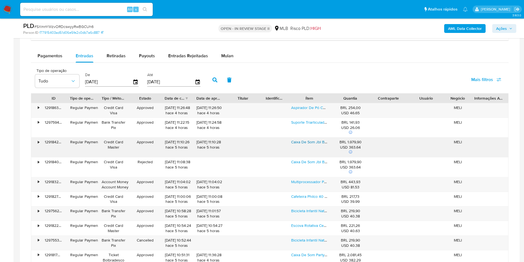
click at [308, 145] on link "Caixa De Som Jbl Boombox 3, Bluetooth, Portátil, Cor Squad Verde" at bounding box center [348, 142] width 114 height 6
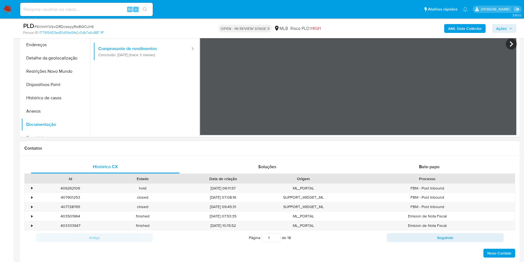
scroll to position [132, 0]
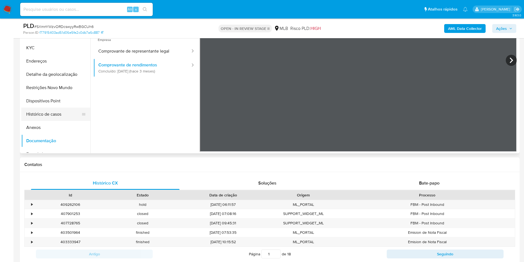
click at [54, 121] on button "Histórico de casos" at bounding box center [53, 114] width 65 height 13
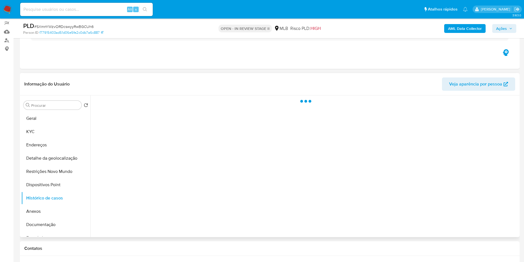
scroll to position [49, 0]
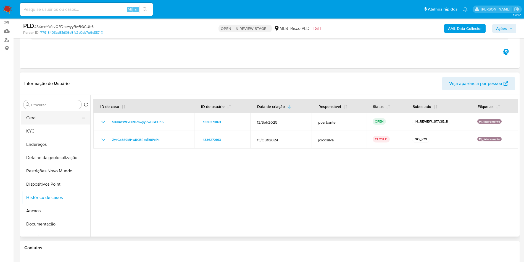
click at [30, 124] on button "Geral" at bounding box center [53, 117] width 65 height 13
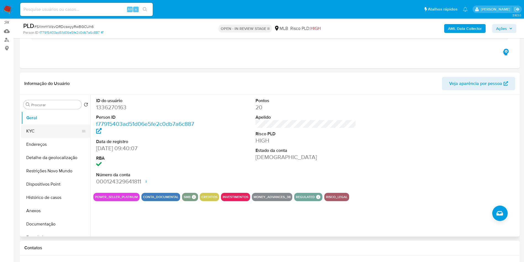
click at [41, 138] on button "KYC" at bounding box center [53, 130] width 65 height 13
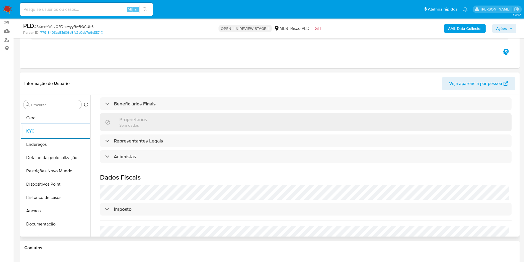
scroll to position [328, 0]
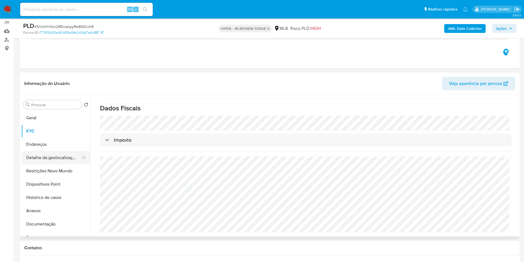
click at [37, 163] on button "Detalhe da geolocalização" at bounding box center [53, 157] width 65 height 13
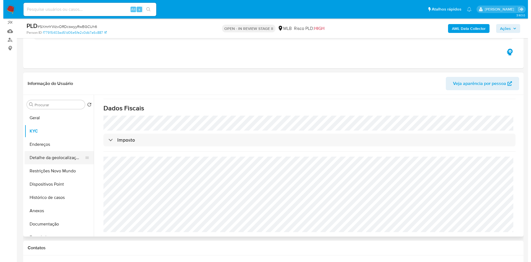
scroll to position [0, 0]
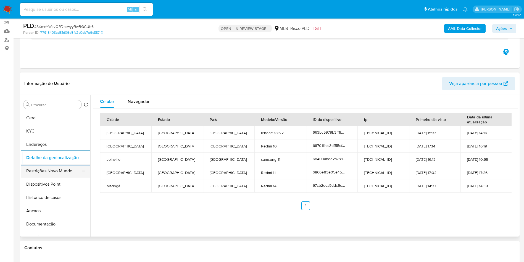
click at [56, 177] on button "Restrições Novo Mundo" at bounding box center [53, 170] width 65 height 13
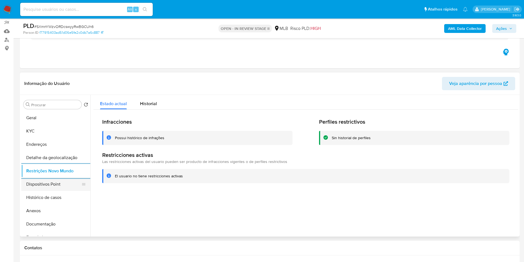
click at [56, 191] on button "Dispositivos Point" at bounding box center [53, 183] width 65 height 13
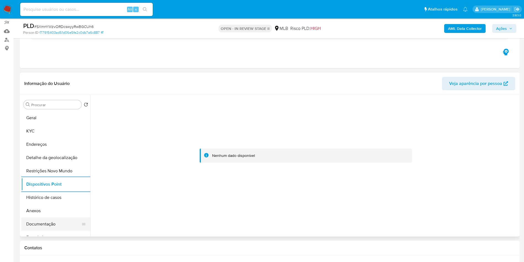
click at [54, 231] on button "Documentação" at bounding box center [53, 223] width 65 height 13
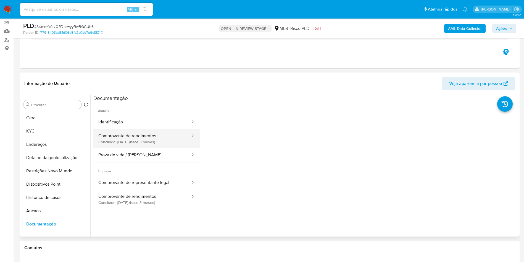
click at [155, 146] on button "Comprovante de rendimentos Concluído: 05/07/2025 (hace 3 meses)" at bounding box center [142, 138] width 98 height 19
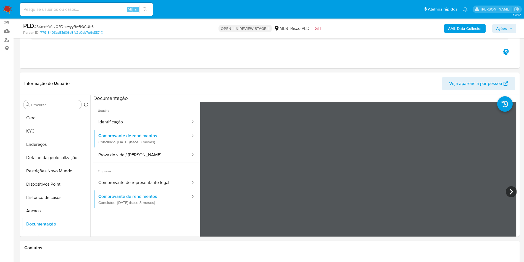
click at [510, 27] on icon "button" at bounding box center [510, 28] width 3 height 3
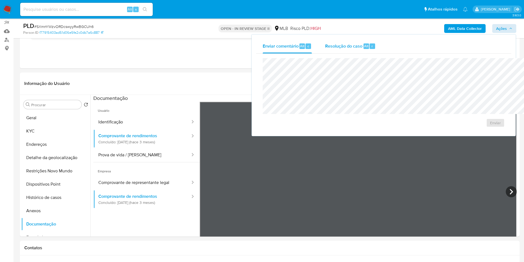
click at [325, 41] on div "Resolução do caso Alt r" at bounding box center [350, 46] width 51 height 14
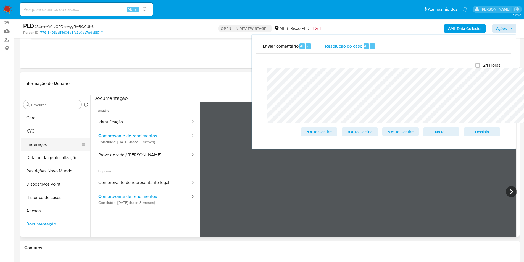
click at [33, 146] on button "Endereços" at bounding box center [53, 144] width 65 height 13
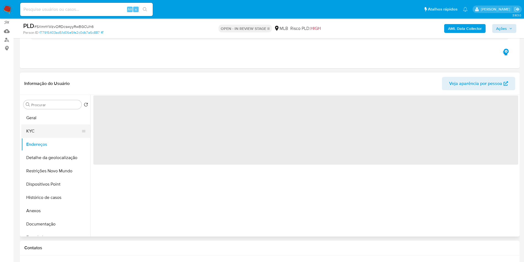
click at [46, 137] on button "KYC" at bounding box center [53, 130] width 65 height 13
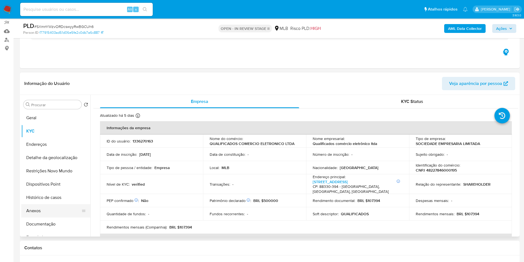
click at [46, 217] on button "Anexos" at bounding box center [53, 210] width 65 height 13
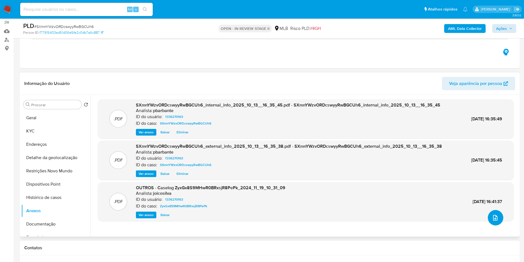
click at [492, 221] on icon "upload-file" at bounding box center [495, 217] width 7 height 7
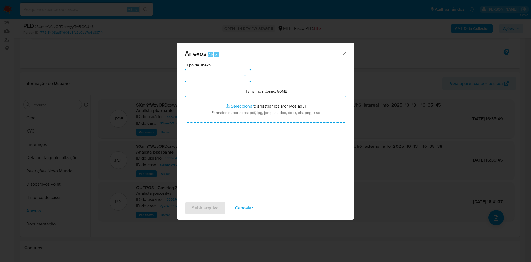
click at [221, 69] on button "button" at bounding box center [218, 75] width 66 height 13
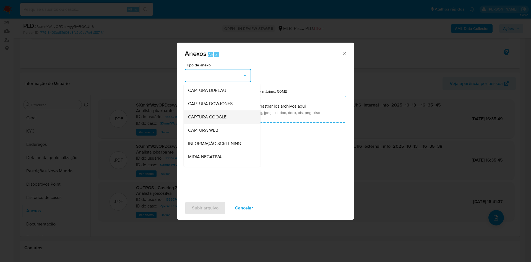
scroll to position [74, 0]
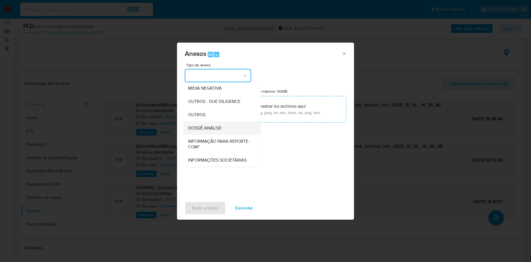
click at [200, 125] on span "DOSSIÊ ANÁLISE" at bounding box center [204, 128] width 33 height 6
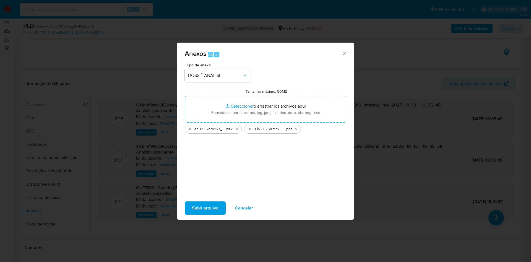
click at [198, 214] on span "Subir arquivo" at bounding box center [205, 208] width 27 height 12
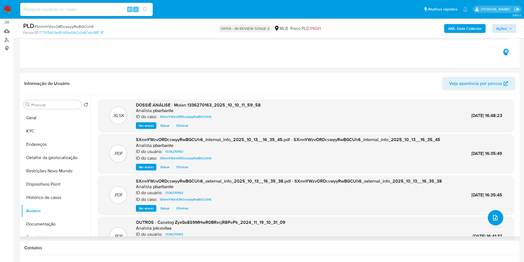
click at [493, 221] on icon "upload-file" at bounding box center [495, 217] width 7 height 7
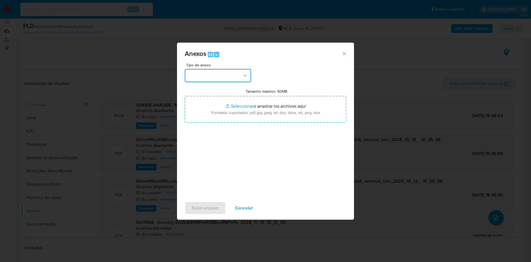
click at [244, 70] on button "button" at bounding box center [218, 75] width 66 height 13
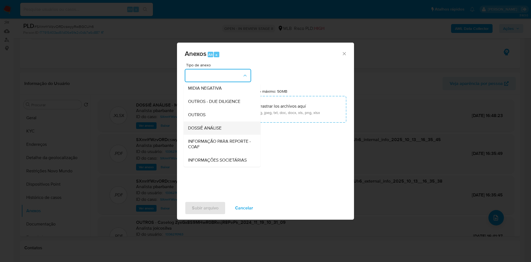
click at [202, 121] on div "DOSSIÊ ANÁLISE" at bounding box center [220, 127] width 65 height 13
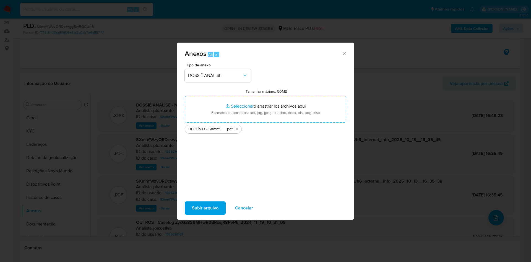
click at [192, 214] on span "Subir arquivo" at bounding box center [205, 208] width 27 height 12
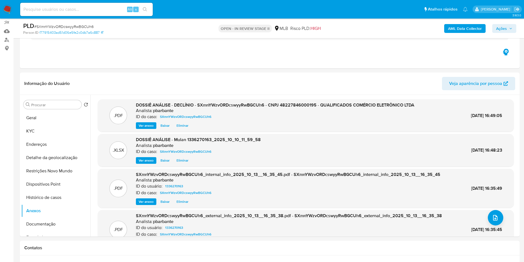
click at [514, 33] on button "Ações" at bounding box center [505, 28] width 24 height 9
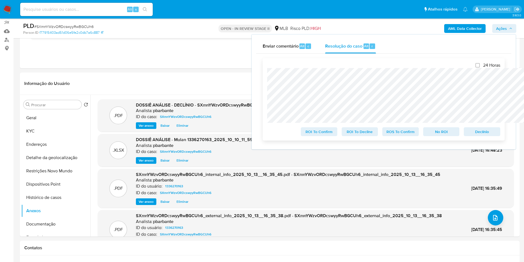
click at [455, 133] on span "No ROI" at bounding box center [441, 132] width 29 height 8
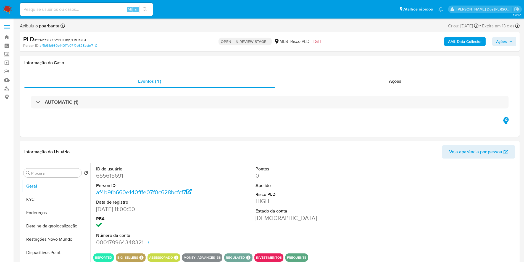
select select "10"
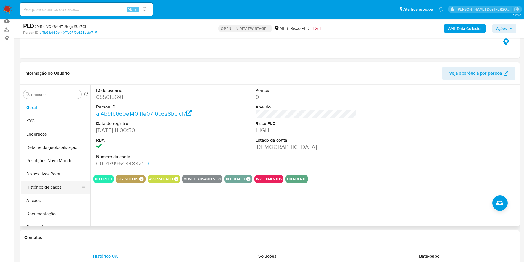
click at [52, 190] on button "Histórico de casos" at bounding box center [53, 186] width 65 height 13
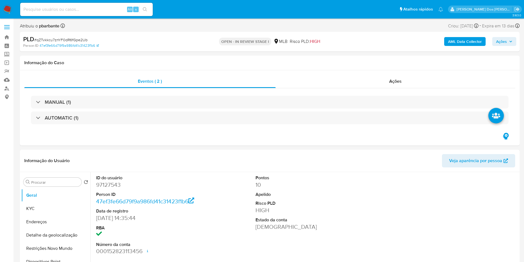
select select "10"
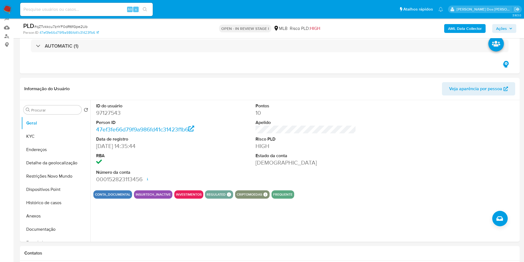
scroll to position [52, 0]
click at [39, 201] on button "Histórico de casos" at bounding box center [53, 202] width 65 height 13
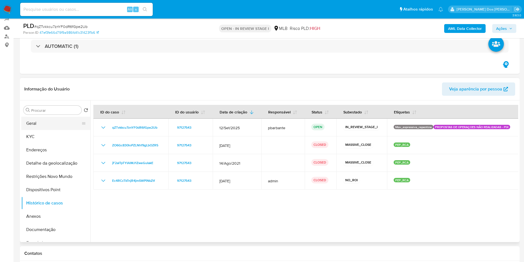
click at [35, 127] on button "Geral" at bounding box center [53, 123] width 65 height 13
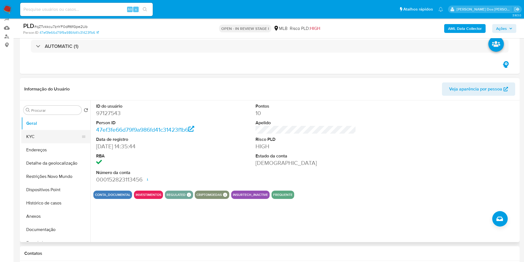
click at [35, 138] on button "KYC" at bounding box center [53, 136] width 65 height 13
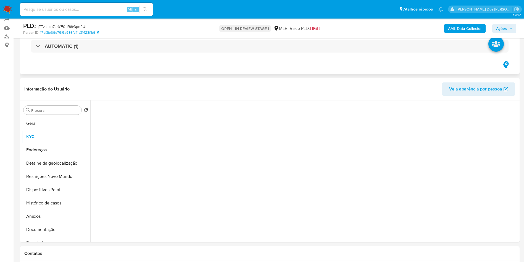
click at [206, 53] on div "MANUAL (1) AUTOMATIC (1)" at bounding box center [269, 39] width 491 height 44
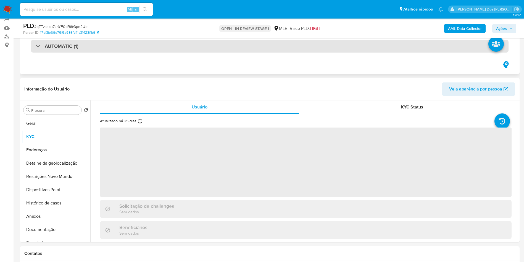
click at [218, 46] on div "AUTOMATIC (1)" at bounding box center [270, 46] width 478 height 13
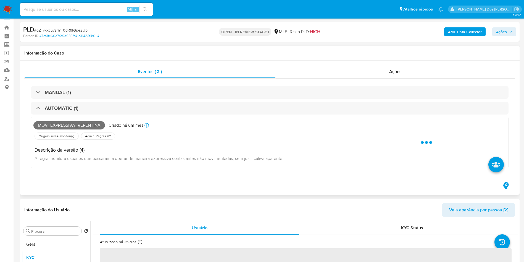
scroll to position [9, 0]
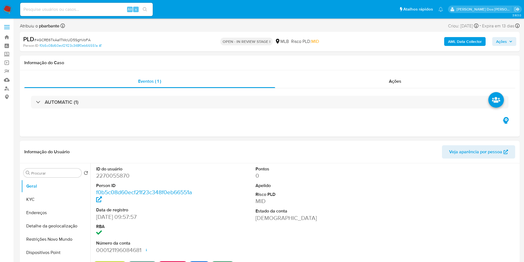
select select "10"
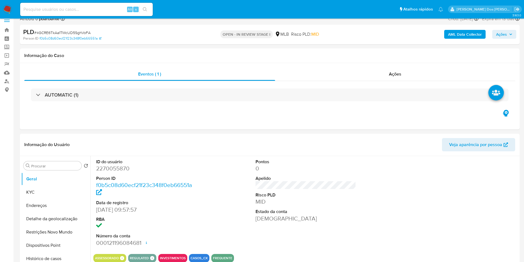
scroll to position [8, 0]
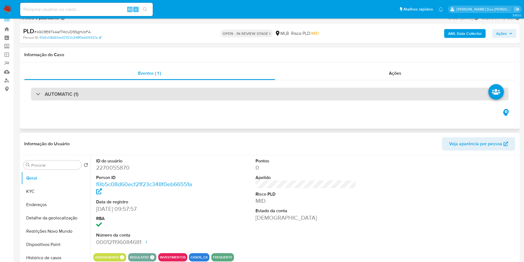
click at [235, 95] on div "AUTOMATIC (1)" at bounding box center [270, 94] width 478 height 13
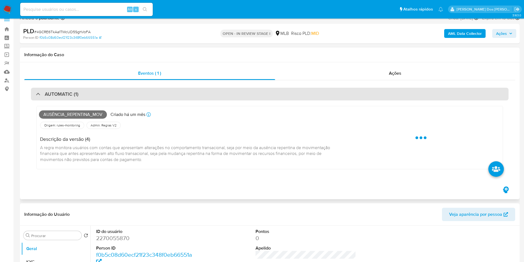
click at [235, 95] on div "AUTOMATIC (1)" at bounding box center [270, 94] width 478 height 13
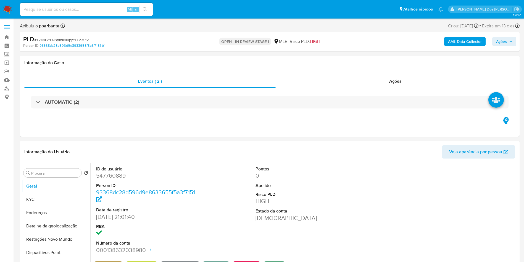
select select "10"
click at [221, 94] on div "AUTOMATIC (2)" at bounding box center [269, 102] width 491 height 28
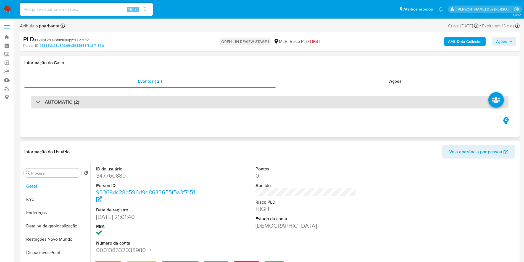
click at [219, 96] on div "AUTOMATIC (2)" at bounding box center [270, 102] width 478 height 13
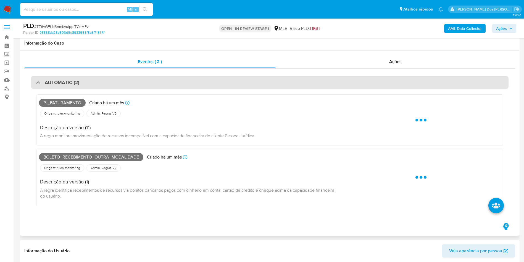
scroll to position [26, 0]
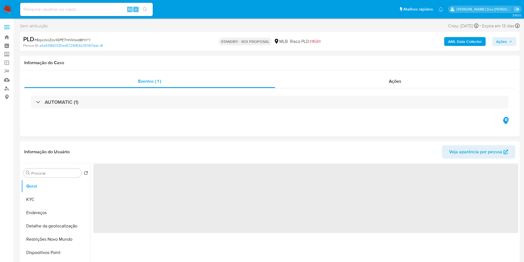
select select "10"
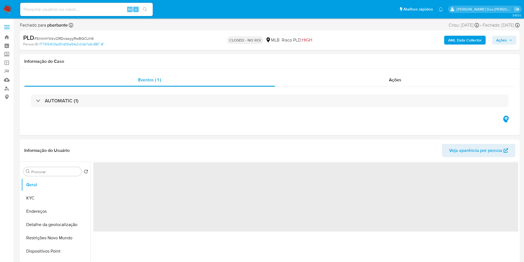
select select "10"
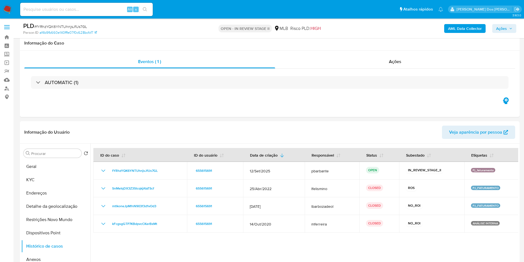
select select "10"
